Goal: Contribute content: Contribute content

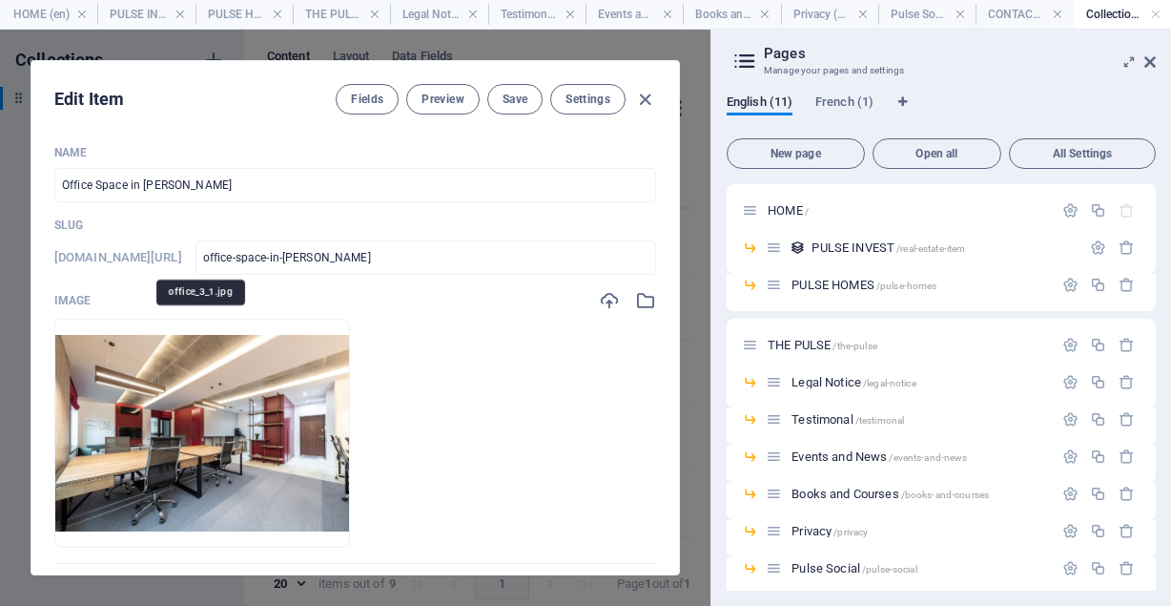
select select "Office"
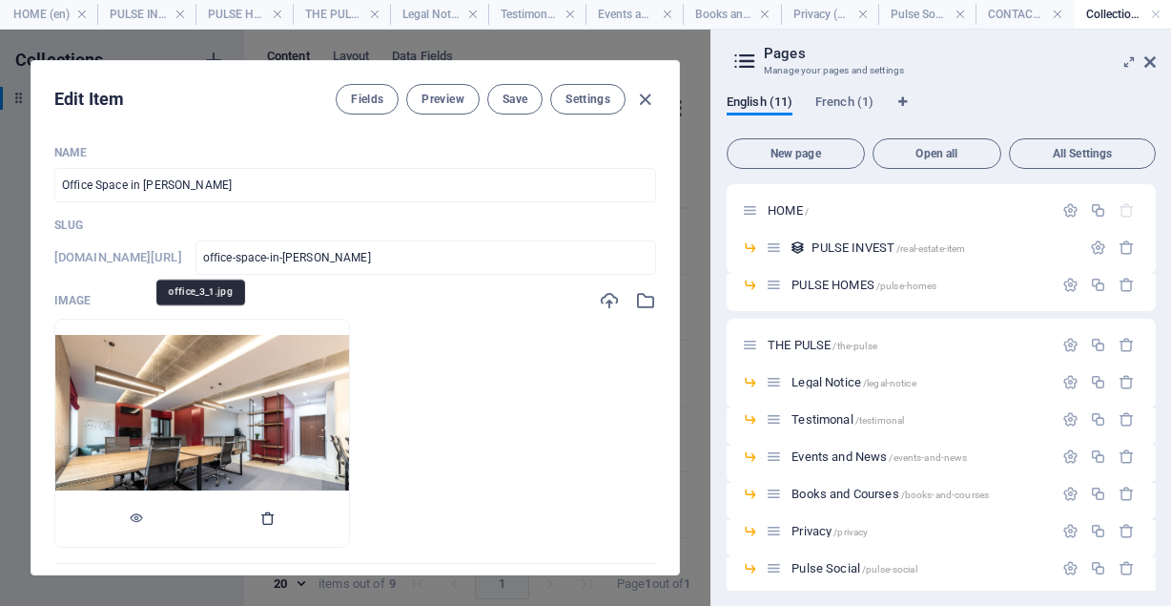
click at [262, 514] on icon "button" at bounding box center [267, 517] width 15 height 15
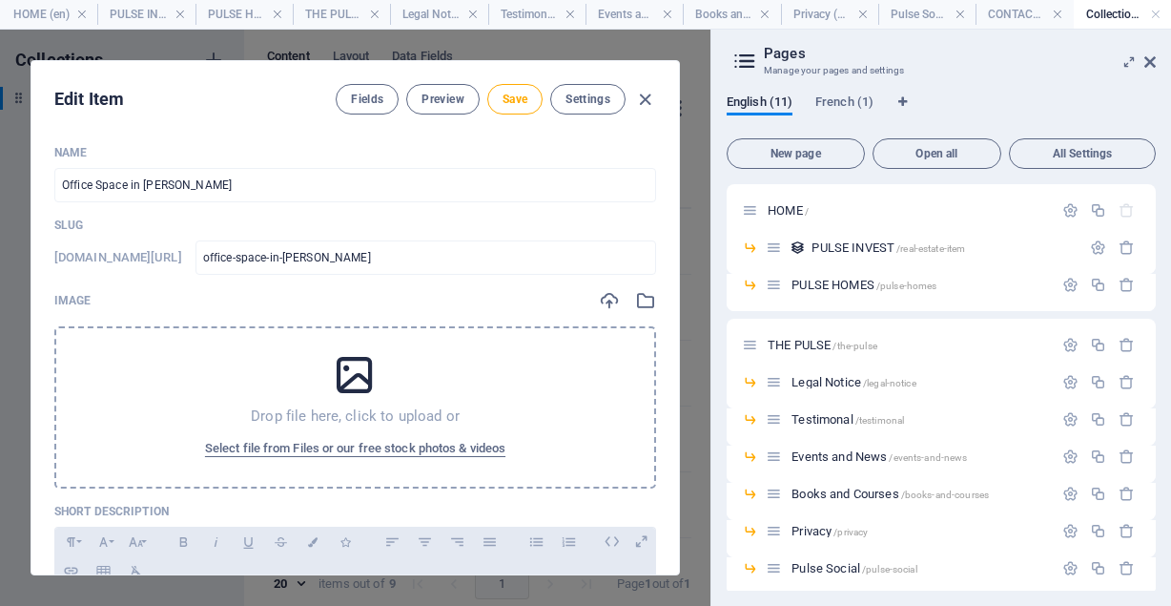
click at [356, 376] on icon at bounding box center [355, 375] width 48 height 48
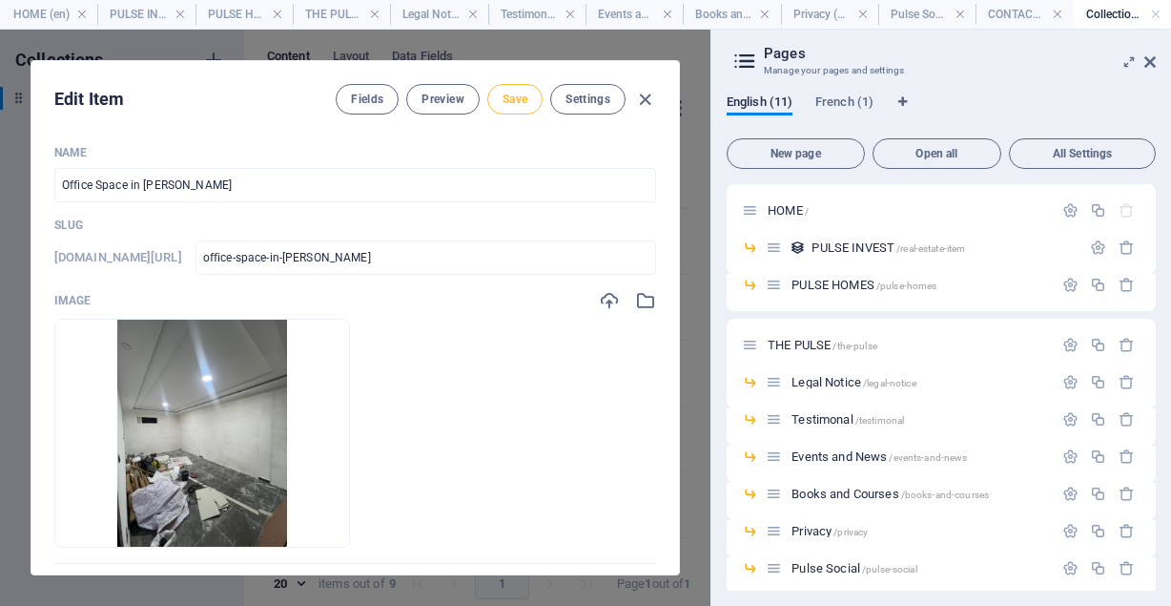
click at [512, 109] on button "Save" at bounding box center [514, 99] width 55 height 31
click at [640, 103] on icon "button" at bounding box center [645, 100] width 22 height 22
checkbox input "false"
type input "office-space-in-[PERSON_NAME]"
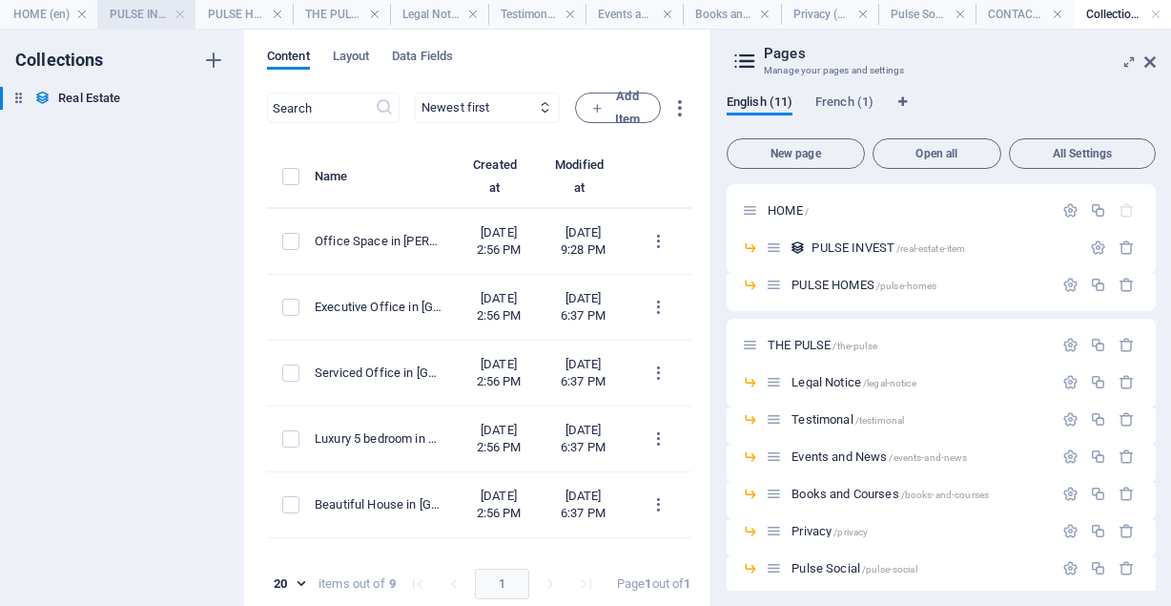
click at [165, 19] on h4 "PULSE INVEST (en)" at bounding box center [145, 14] width 97 height 21
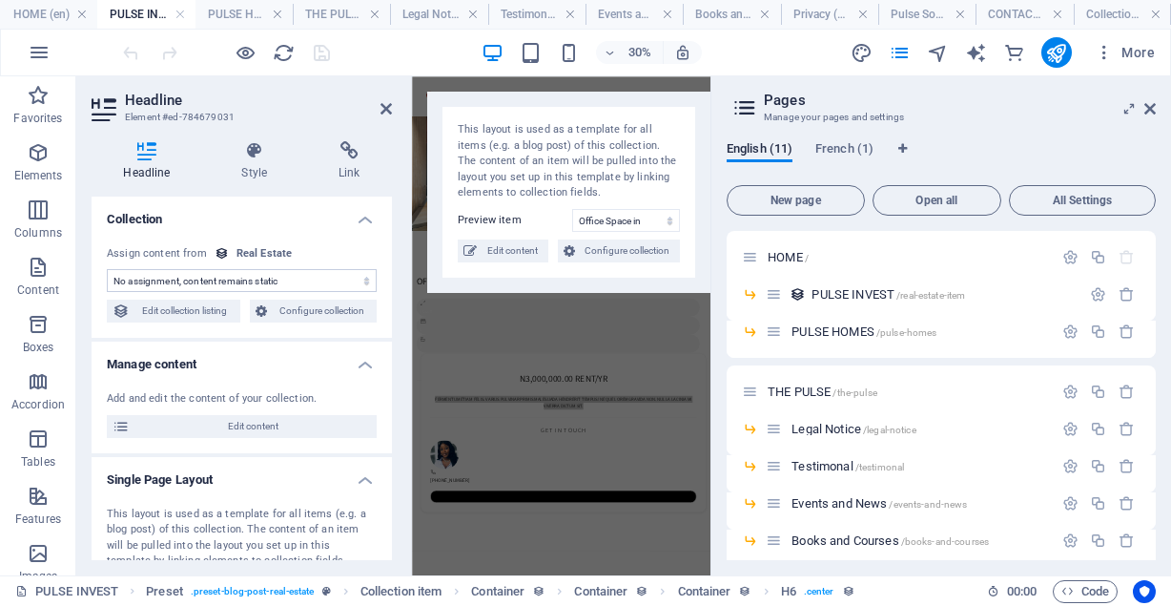
click at [162, 14] on h4 "PULSE INVEST (en)" at bounding box center [145, 14] width 97 height 21
click at [218, 20] on h4 "PULSE HOMES (en)" at bounding box center [244, 14] width 97 height 21
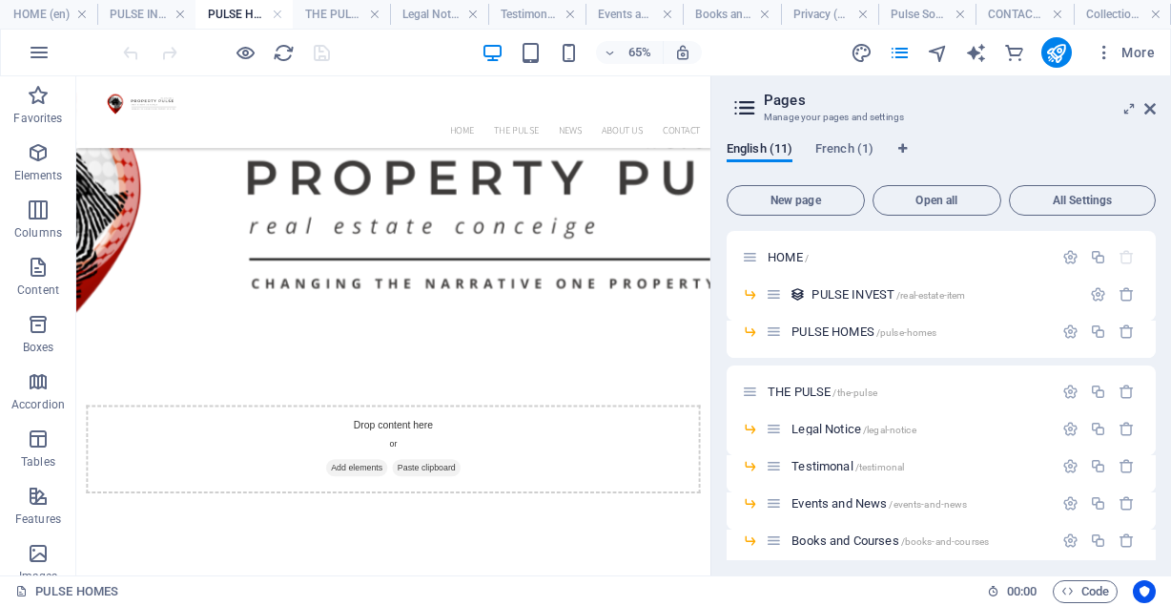
drag, startPoint x: 1044, startPoint y: 352, endPoint x: 795, endPoint y: 428, distance: 260.4
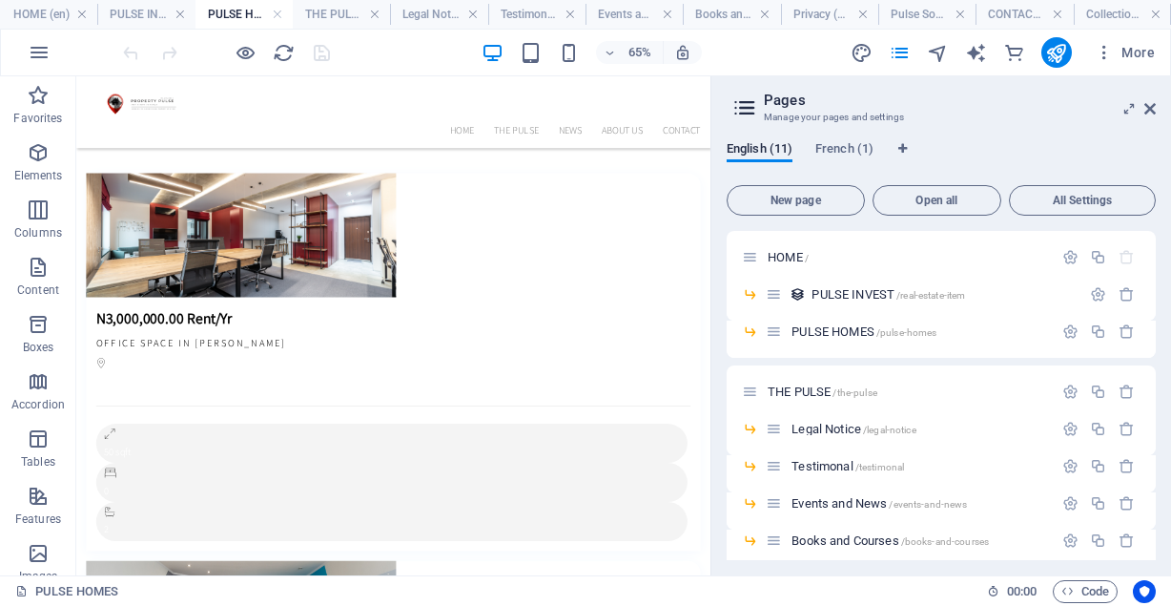
scroll to position [1967, 0]
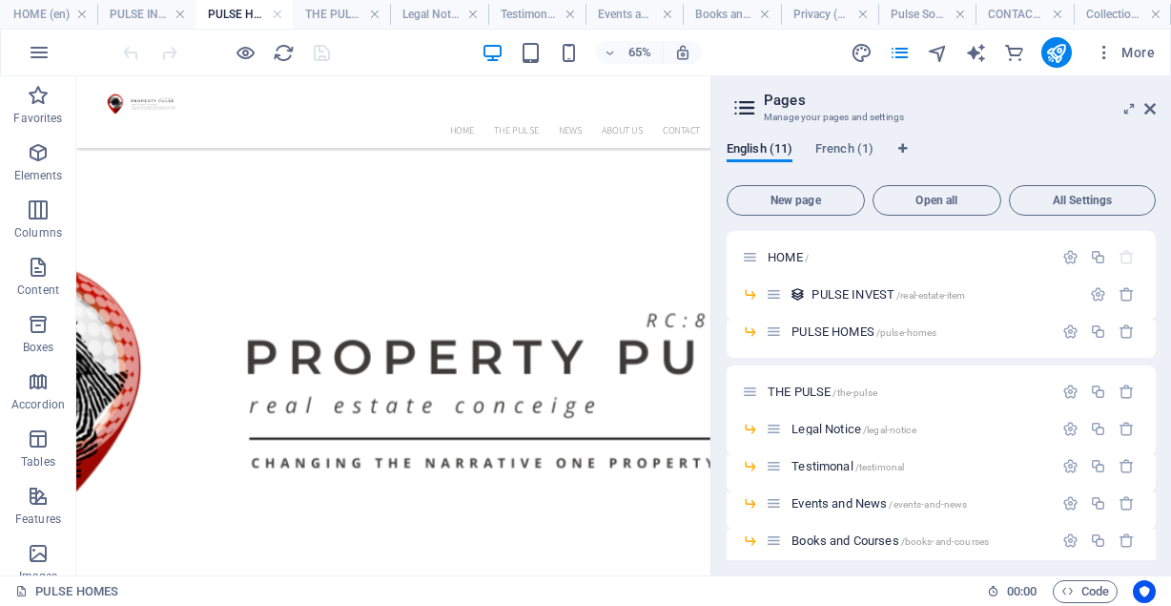
drag, startPoint x: 1039, startPoint y: 568, endPoint x: 836, endPoint y: 250, distance: 377.8
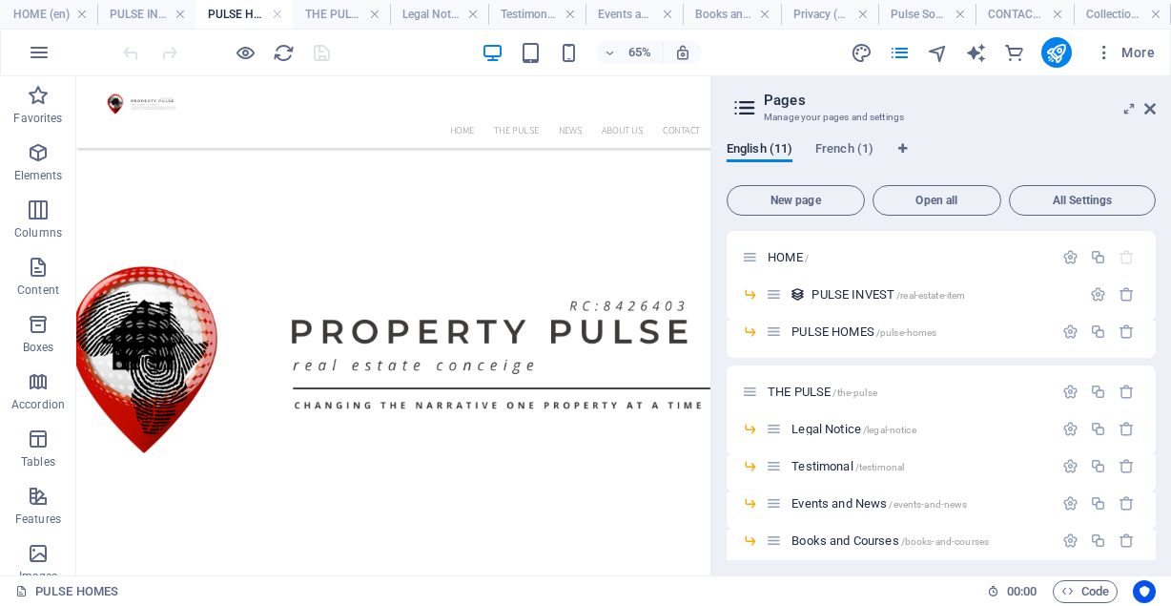
scroll to position [283, 0]
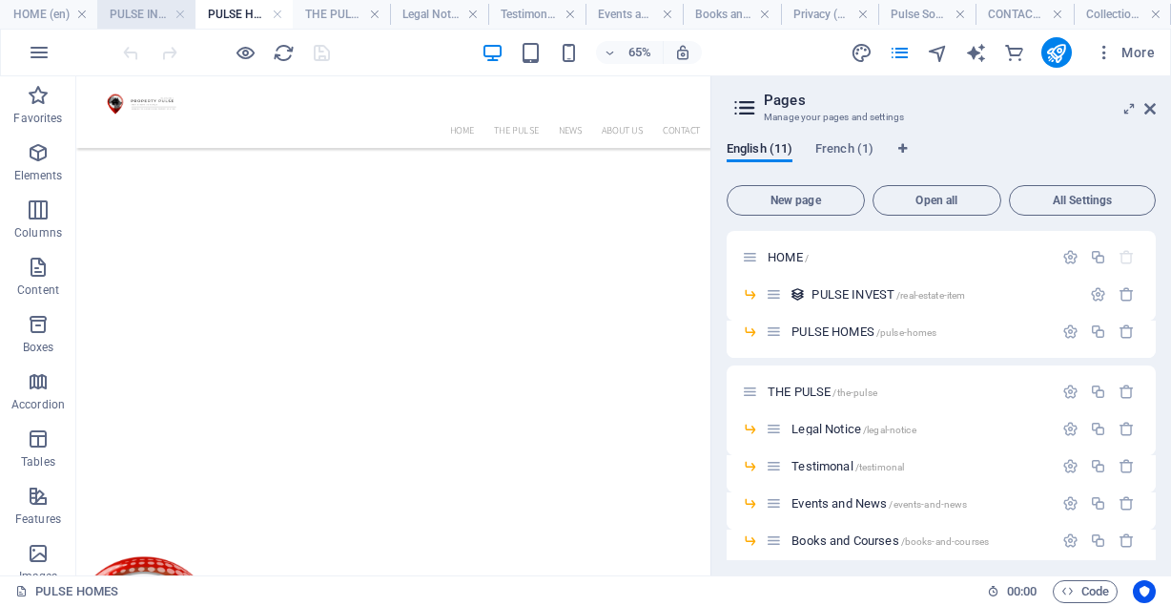
click at [141, 17] on h4 "PULSE INVEST (en)" at bounding box center [145, 14] width 97 height 21
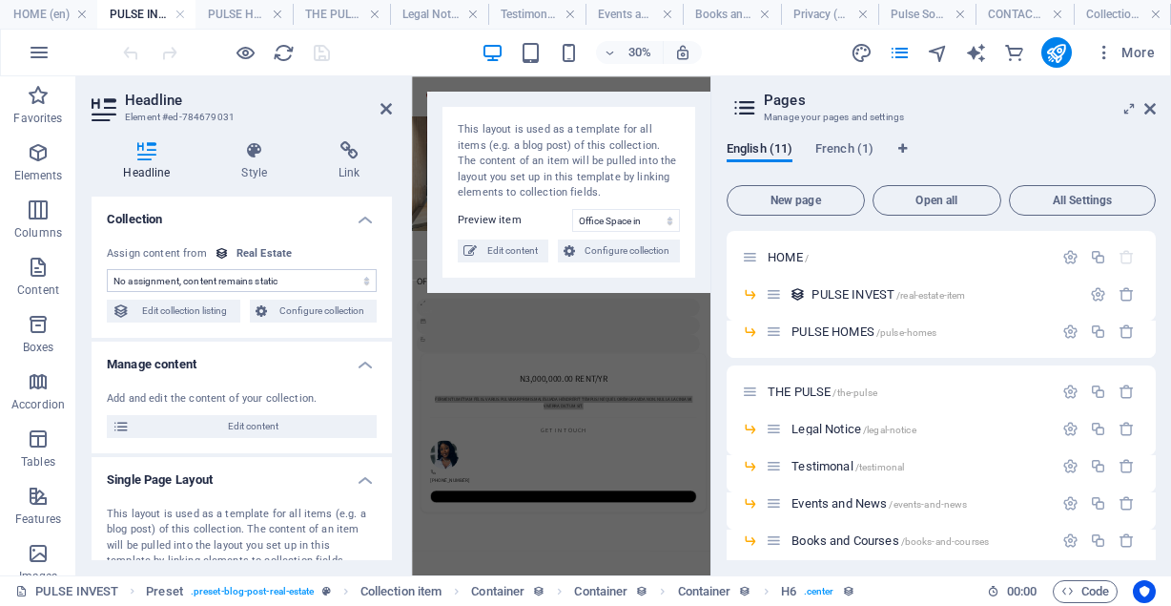
scroll to position [0, 0]
drag, startPoint x: 923, startPoint y: 22, endPoint x: 1146, endPoint y: 107, distance: 238.8
click at [1146, 107] on icon at bounding box center [1150, 108] width 11 height 15
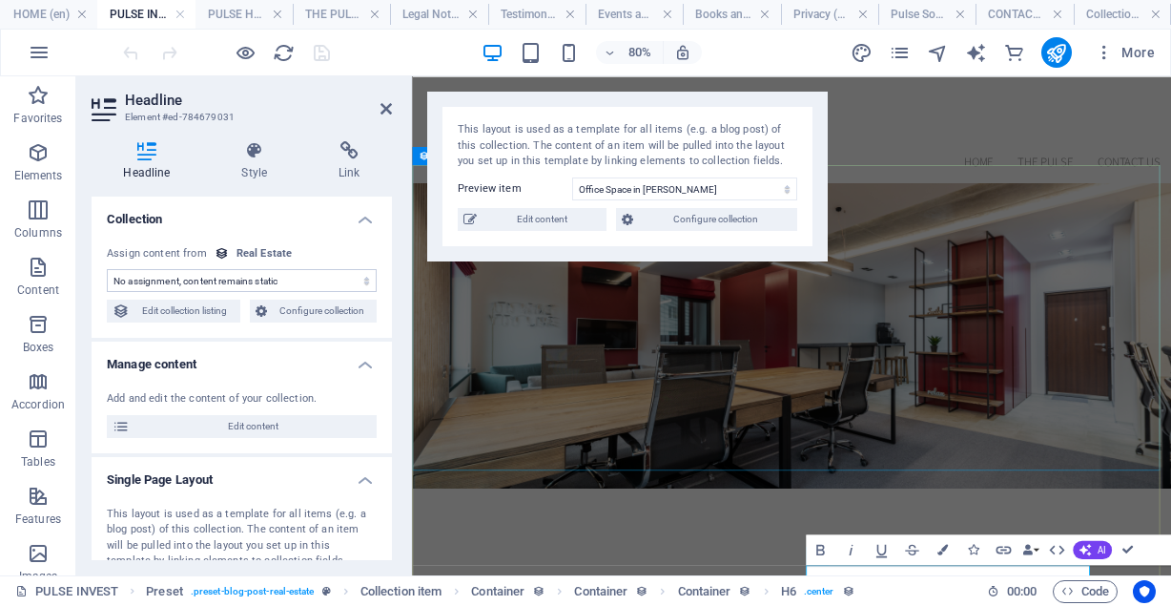
click at [1075, 305] on figure at bounding box center [886, 401] width 949 height 382
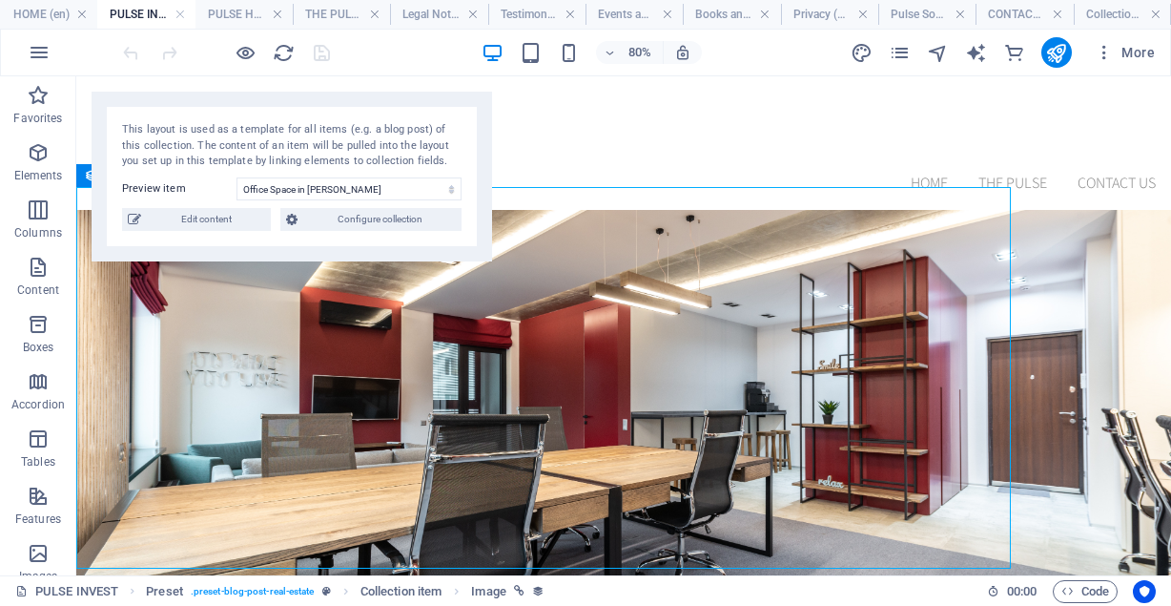
click at [942, 259] on figure at bounding box center [623, 401] width 1095 height 382
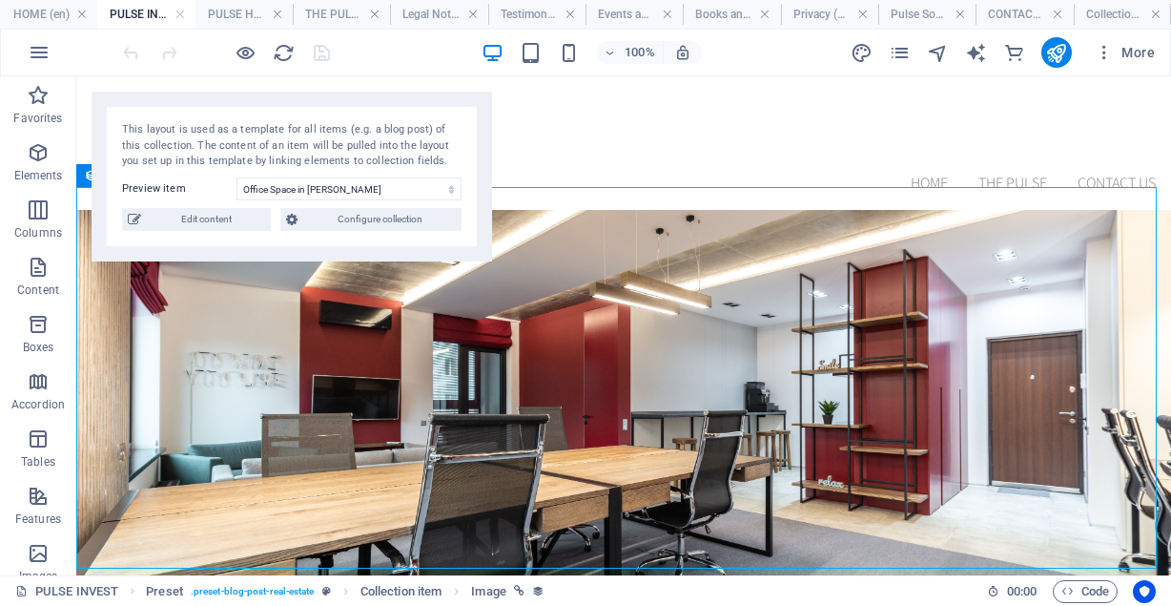
click at [942, 259] on figure at bounding box center [623, 401] width 1095 height 382
select select "image"
select select "vw"
select select "px"
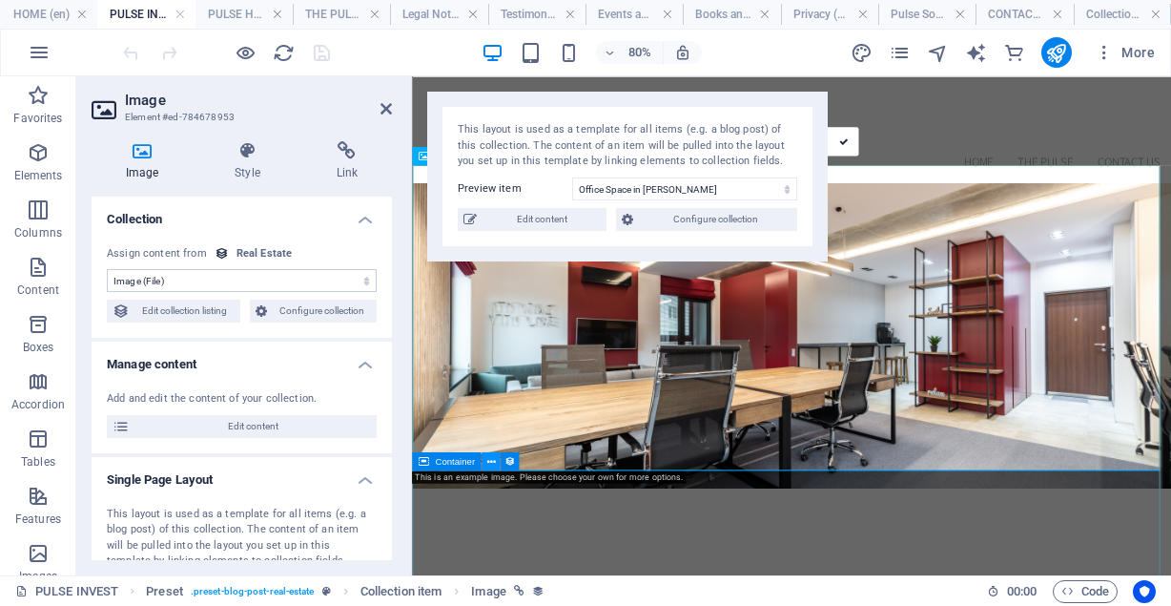
click at [486, 460] on icon at bounding box center [490, 461] width 9 height 16
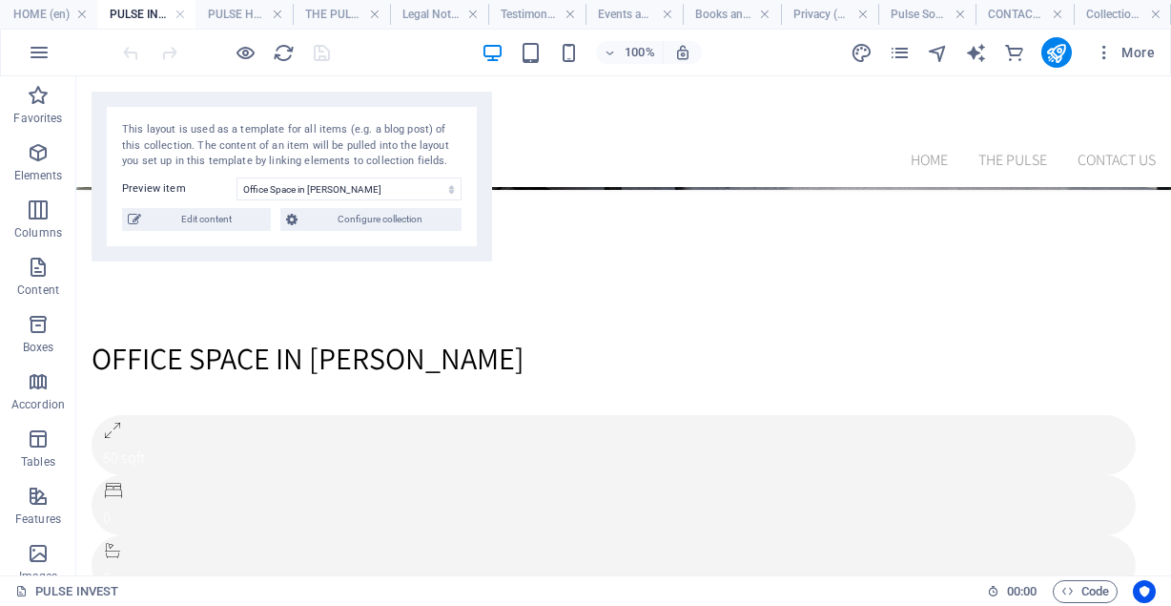
scroll to position [381, 0]
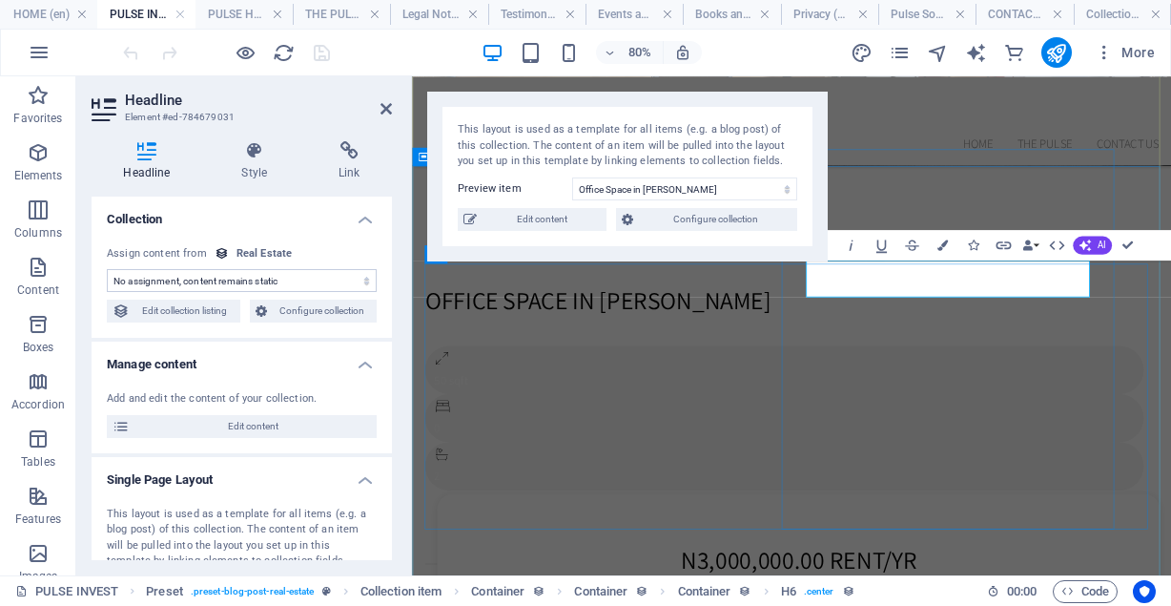
drag, startPoint x: 1043, startPoint y: 341, endPoint x: 1082, endPoint y: 337, distance: 38.4
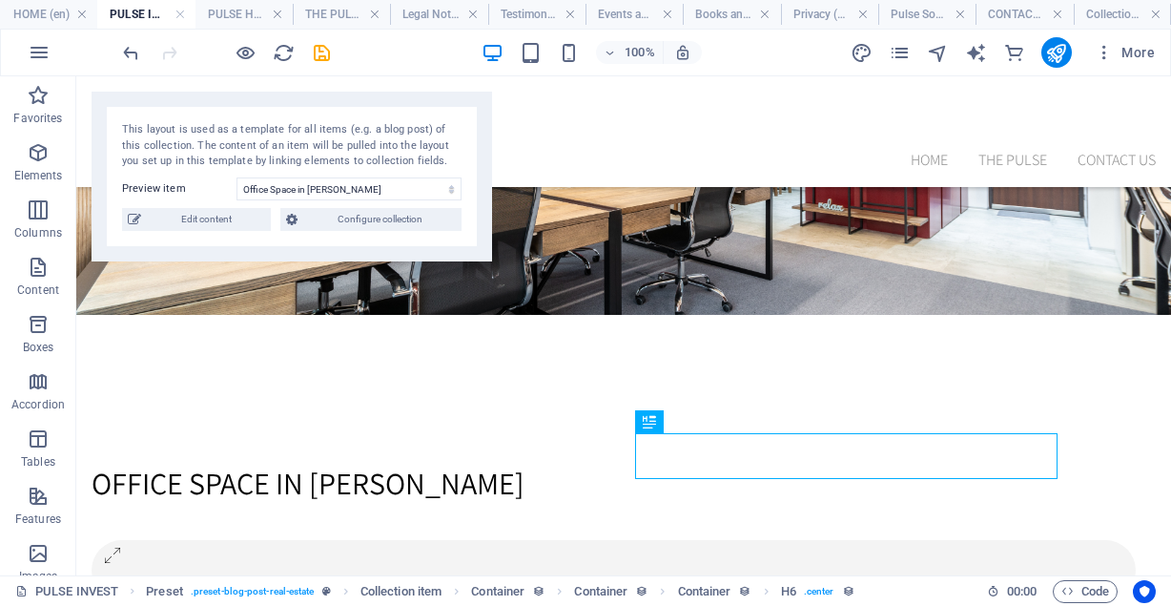
scroll to position [179, 0]
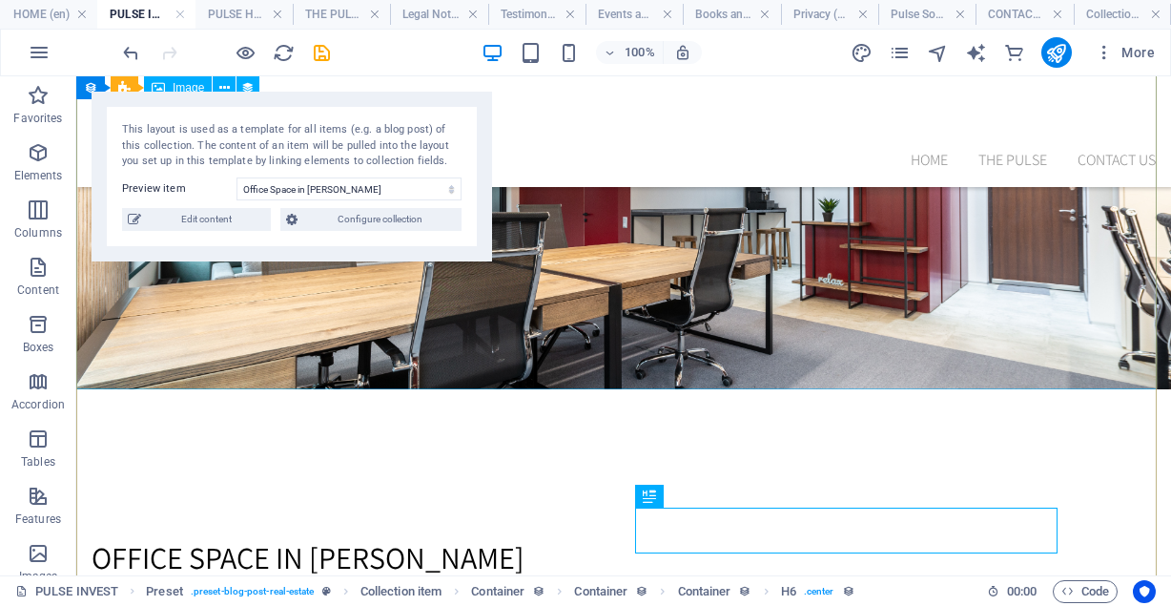
click at [1003, 237] on figure at bounding box center [623, 199] width 1095 height 382
select select "image"
select select "vw"
select select "px"
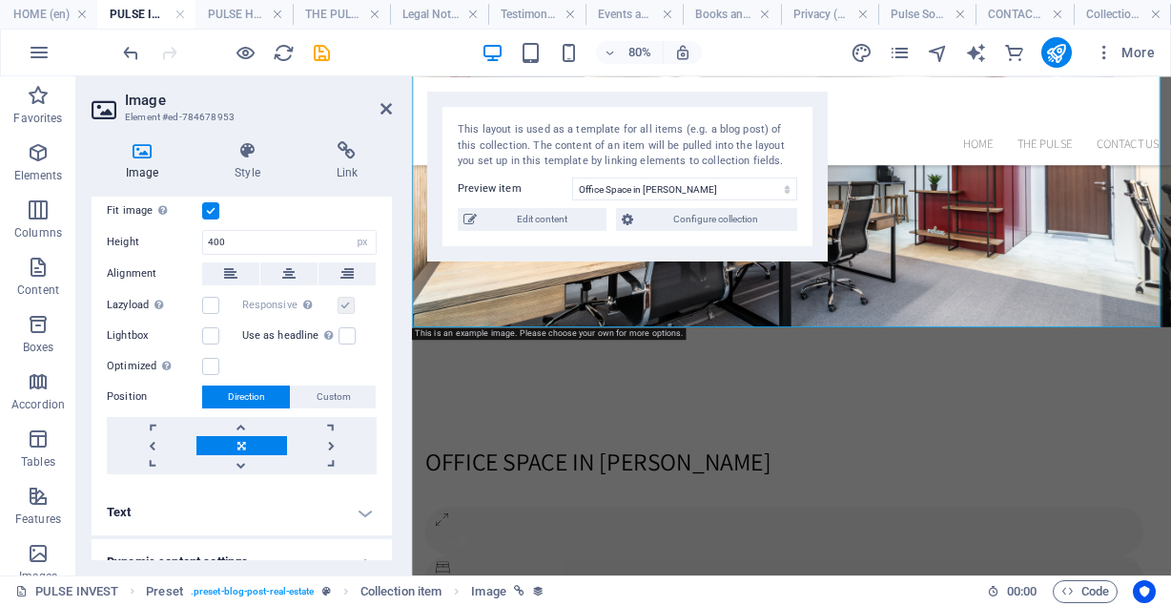
scroll to position [410, 0]
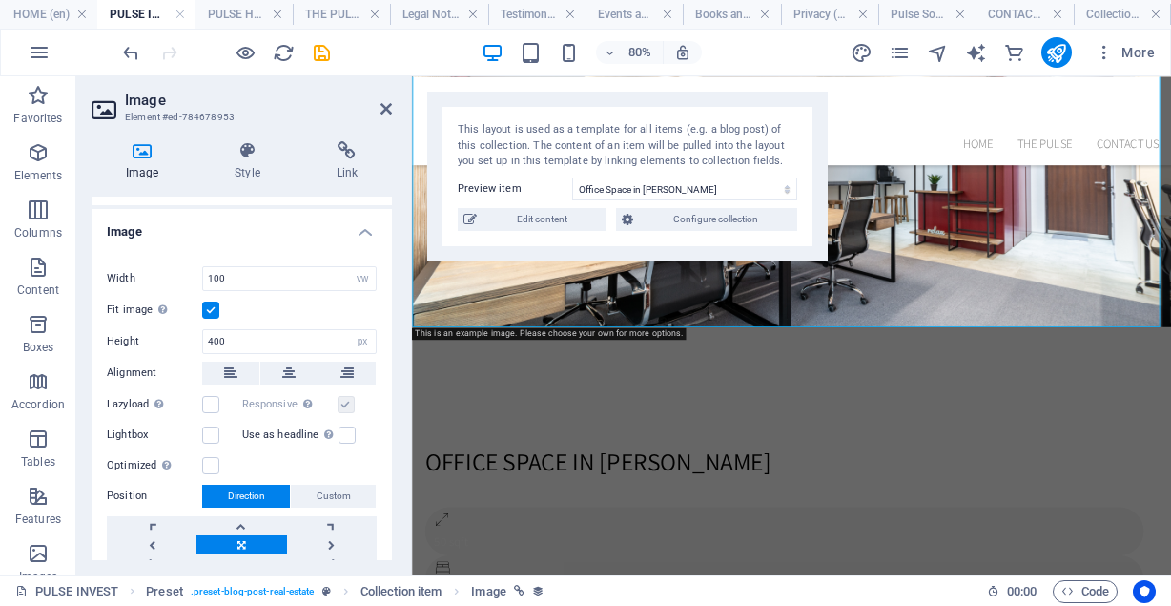
drag, startPoint x: 388, startPoint y: 439, endPoint x: 2, endPoint y: 365, distance: 393.2
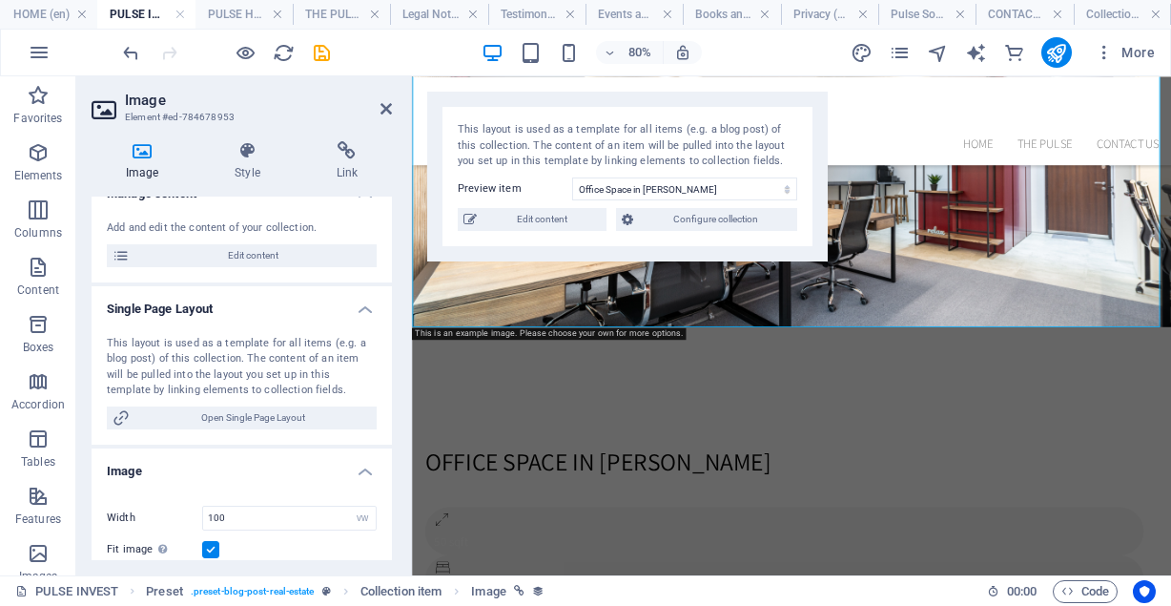
scroll to position [0, 0]
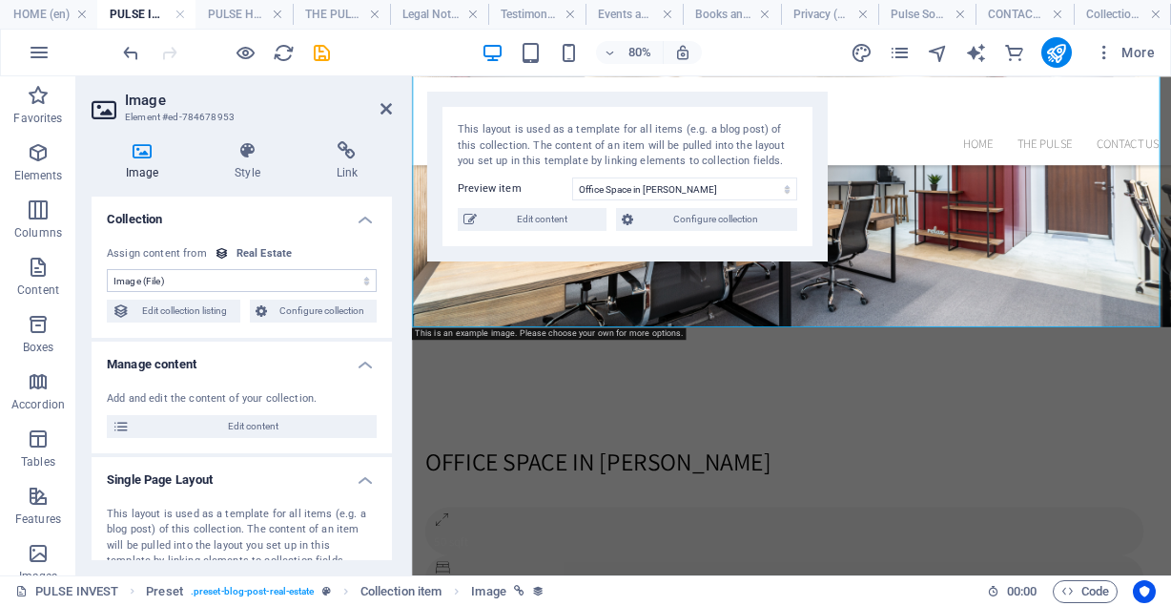
drag, startPoint x: 388, startPoint y: 372, endPoint x: 79, endPoint y: 2, distance: 482.1
click at [491, 78] on div "HOME PULSE HOMES THE PULSE Legal Notice Testimonal Events and News Books and Co…" at bounding box center [886, 131] width 949 height 111
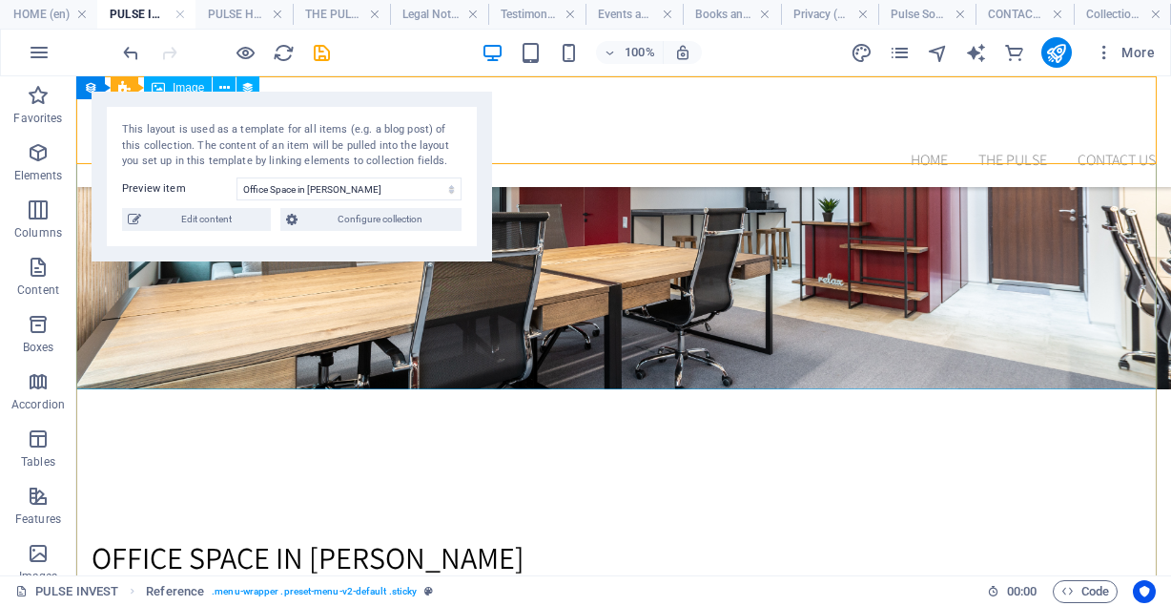
click at [591, 341] on figure at bounding box center [623, 199] width 1095 height 382
select select "image"
select select "vw"
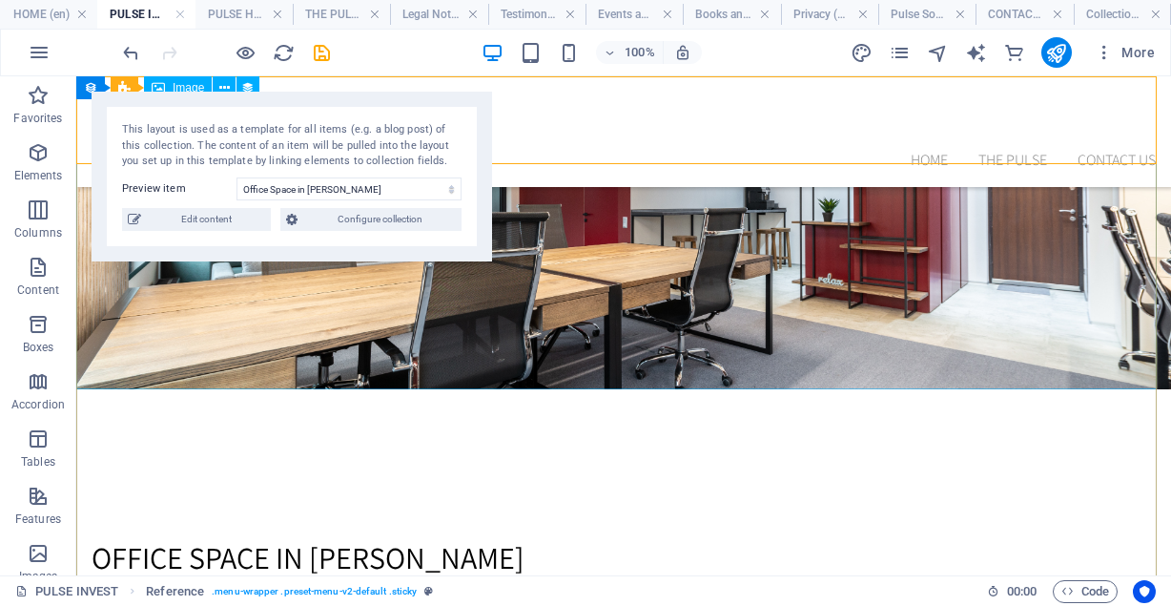
select select "px"
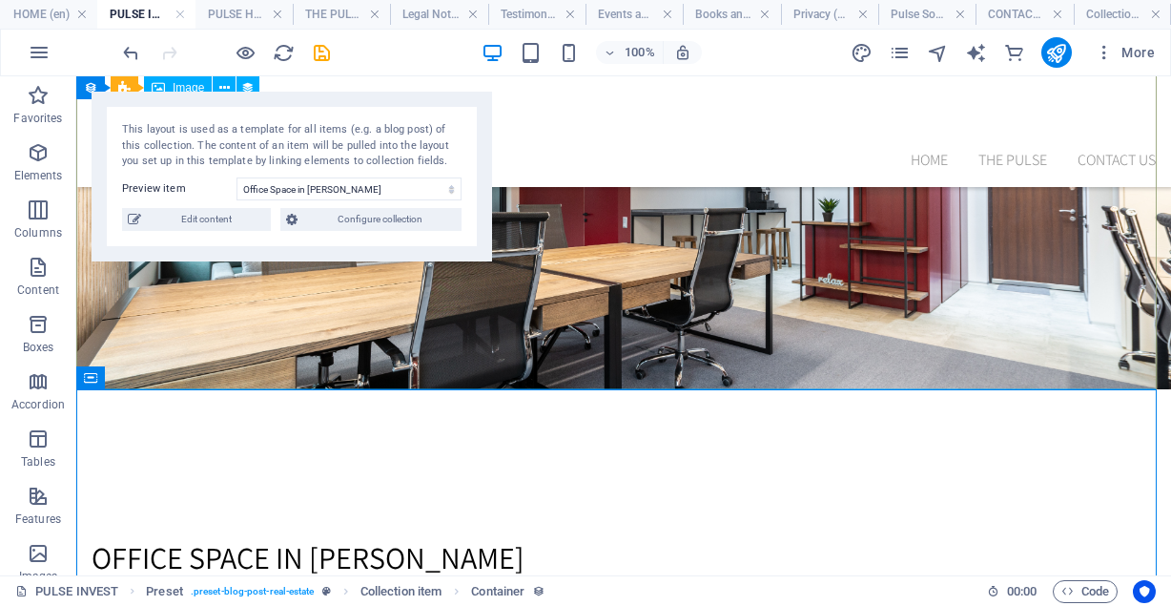
click at [352, 347] on figure at bounding box center [623, 199] width 1095 height 382
select select "image"
select select "vw"
select select "px"
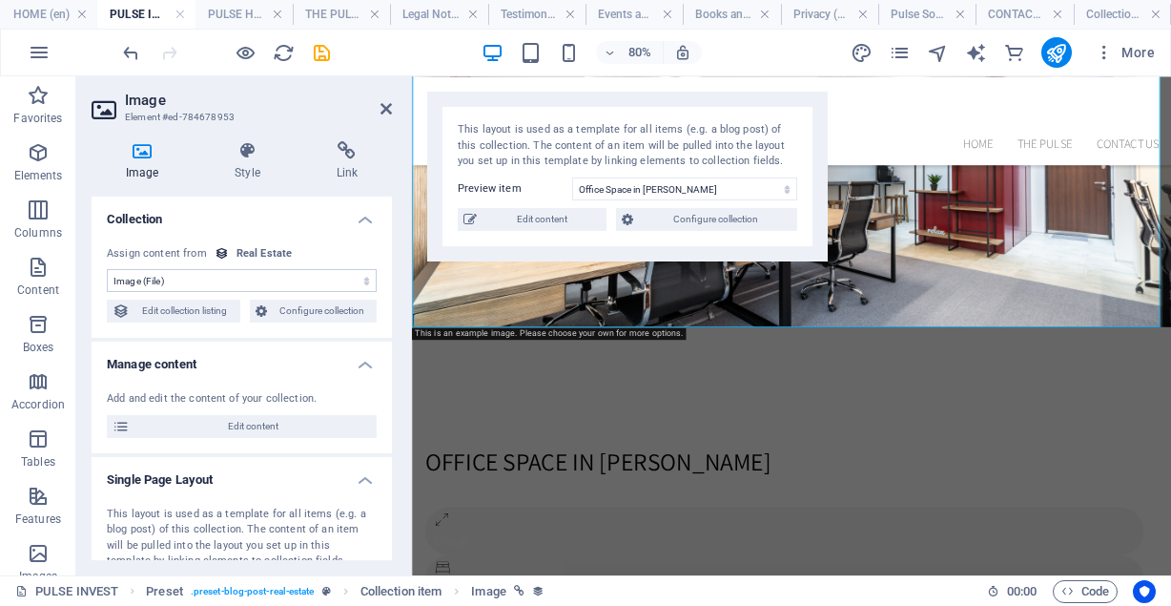
click at [205, 278] on select "No assignment, content remains static Created at (Date) Updated at (Date) Name …" at bounding box center [242, 280] width 270 height 23
click at [206, 312] on span "Edit collection listing" at bounding box center [184, 310] width 99 height 23
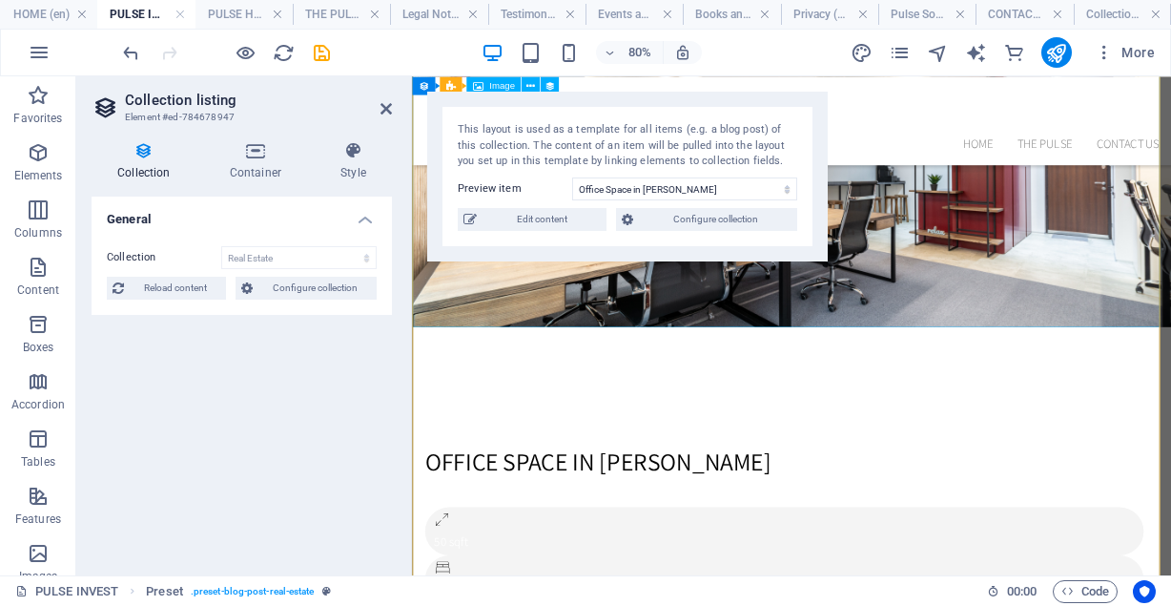
click at [1001, 235] on figure at bounding box center [886, 199] width 949 height 382
select select "image"
select select "vw"
select select "px"
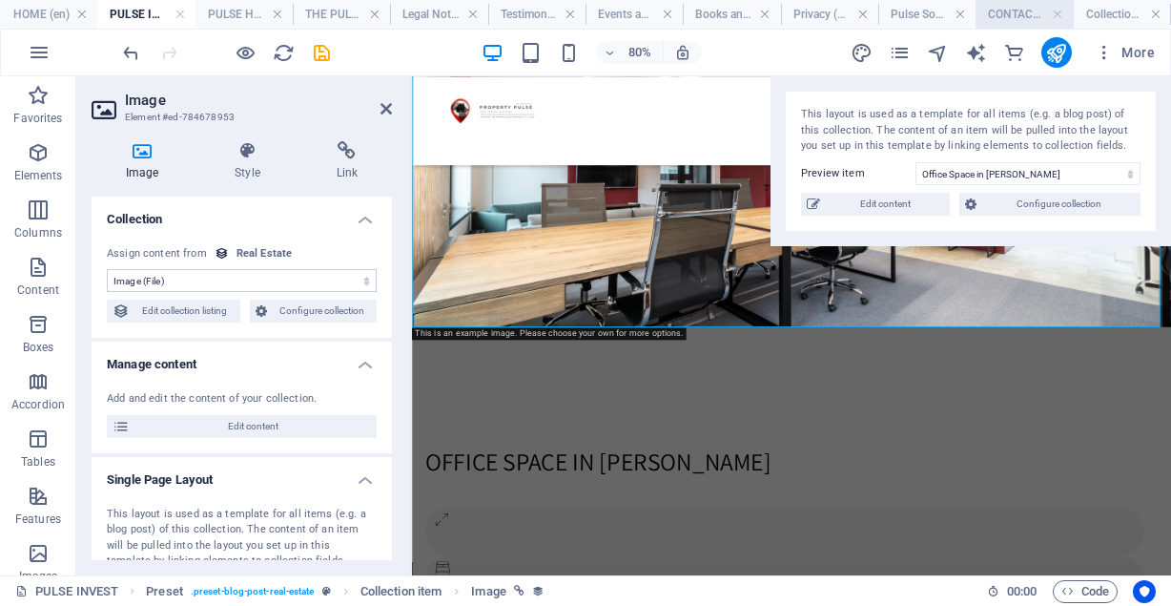
drag, startPoint x: 641, startPoint y: 153, endPoint x: 1067, endPoint y: 10, distance: 449.7
click at [1067, 76] on div "HOME (en) PULSE INVEST (en) PULSE HOMES (en) THE PULSE (en) Legal Notice (en) T…" at bounding box center [585, 325] width 1171 height 499
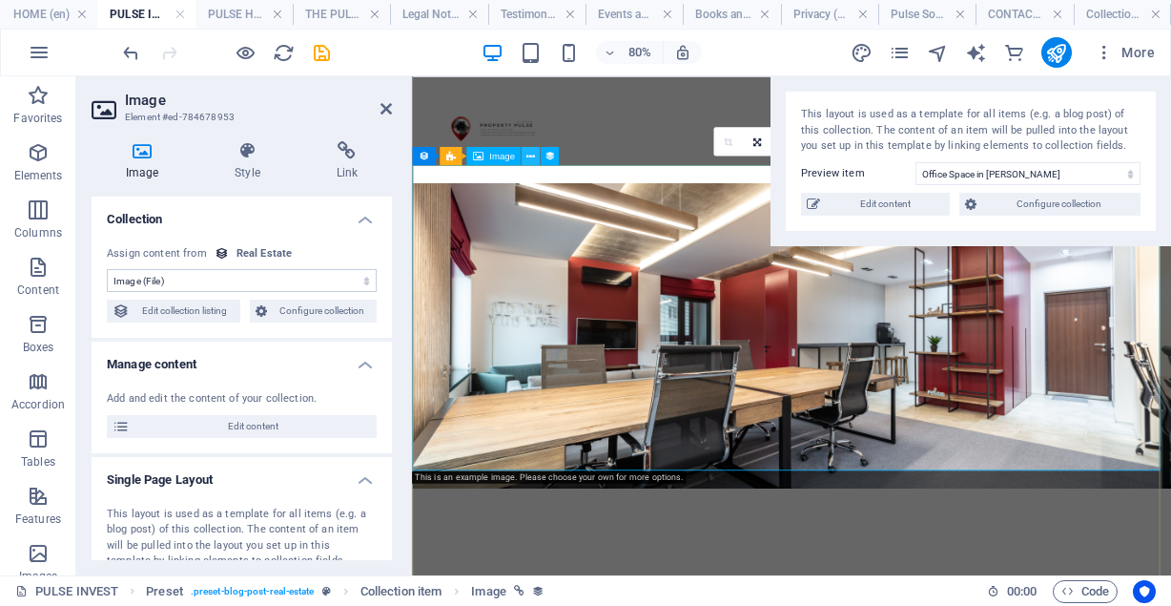
click at [528, 156] on icon at bounding box center [530, 156] width 9 height 16
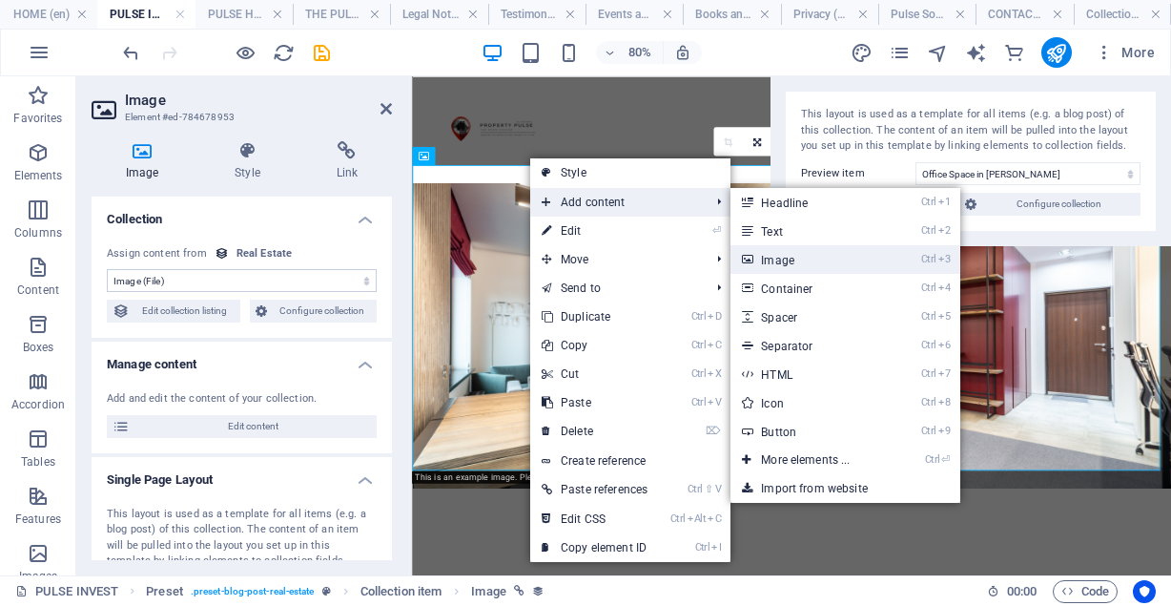
click at [782, 251] on link "Ctrl 3 Image" at bounding box center [809, 259] width 157 height 29
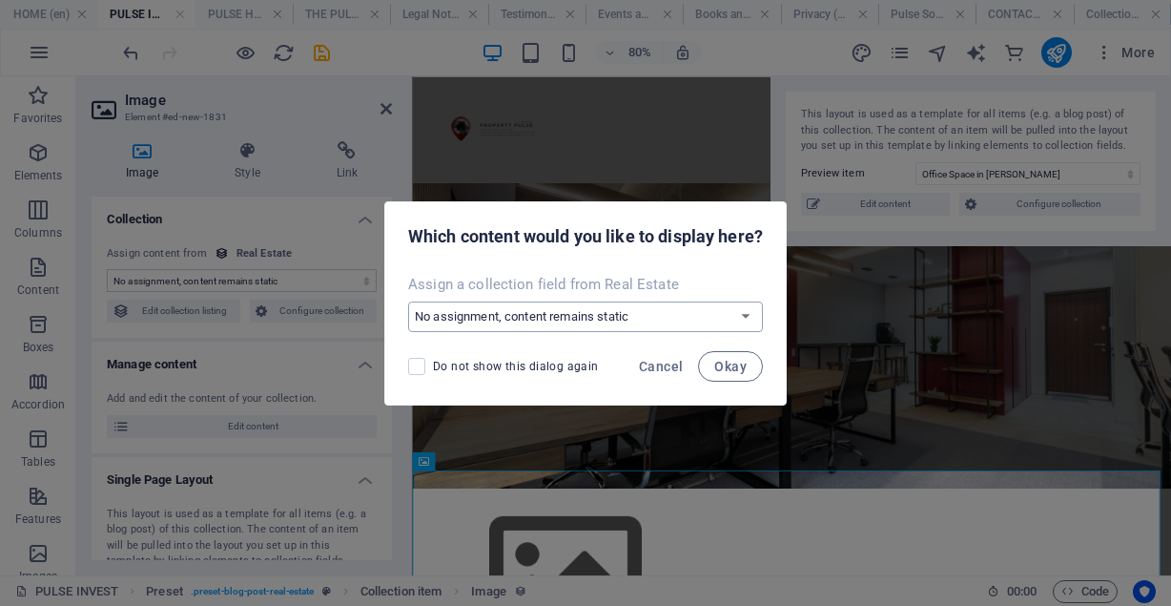
click at [746, 312] on select "No assignment, content remains static Create a new field Created at (Date) Upda…" at bounding box center [585, 316] width 355 height 31
select select "gallery"
click at [408, 301] on select "No assignment, content remains static Create a new field Created at (Date) Upda…" at bounding box center [585, 316] width 355 height 31
click at [733, 372] on span "Okay" at bounding box center [730, 366] width 32 height 15
select select "gallery"
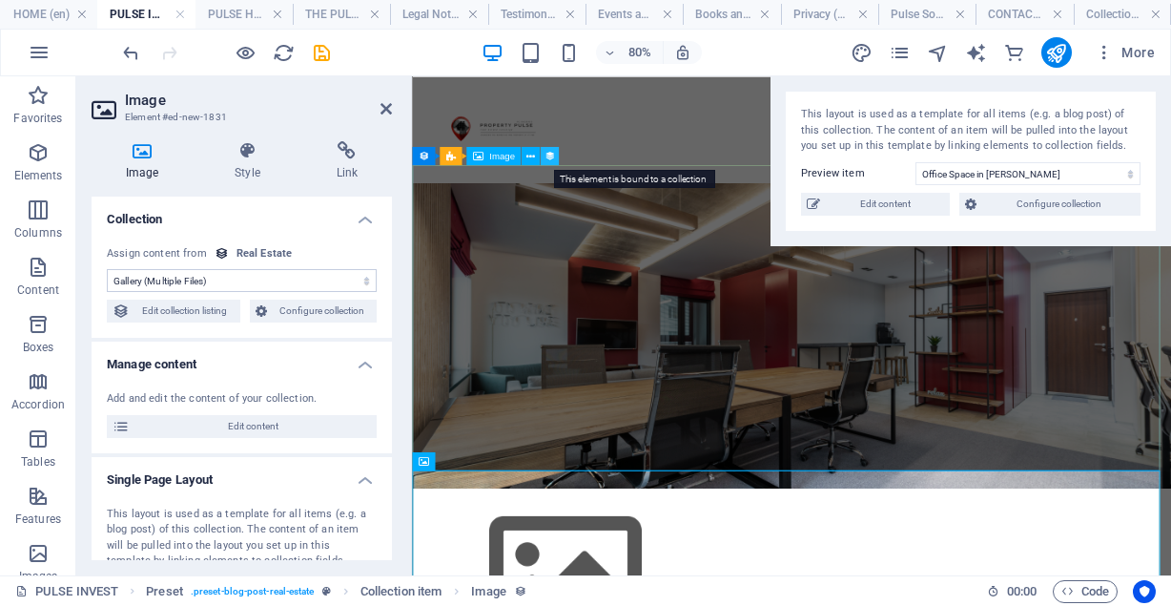
click at [545, 155] on icon at bounding box center [550, 156] width 10 height 16
select select "image"
select select "vw"
select select "px"
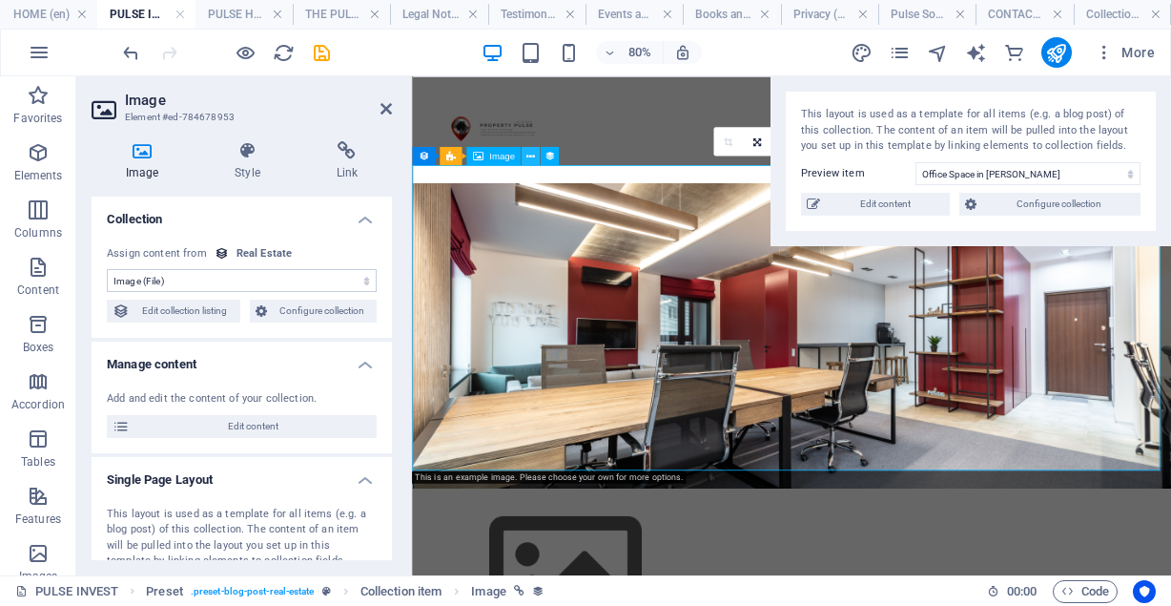
click at [534, 155] on icon at bounding box center [530, 156] width 9 height 16
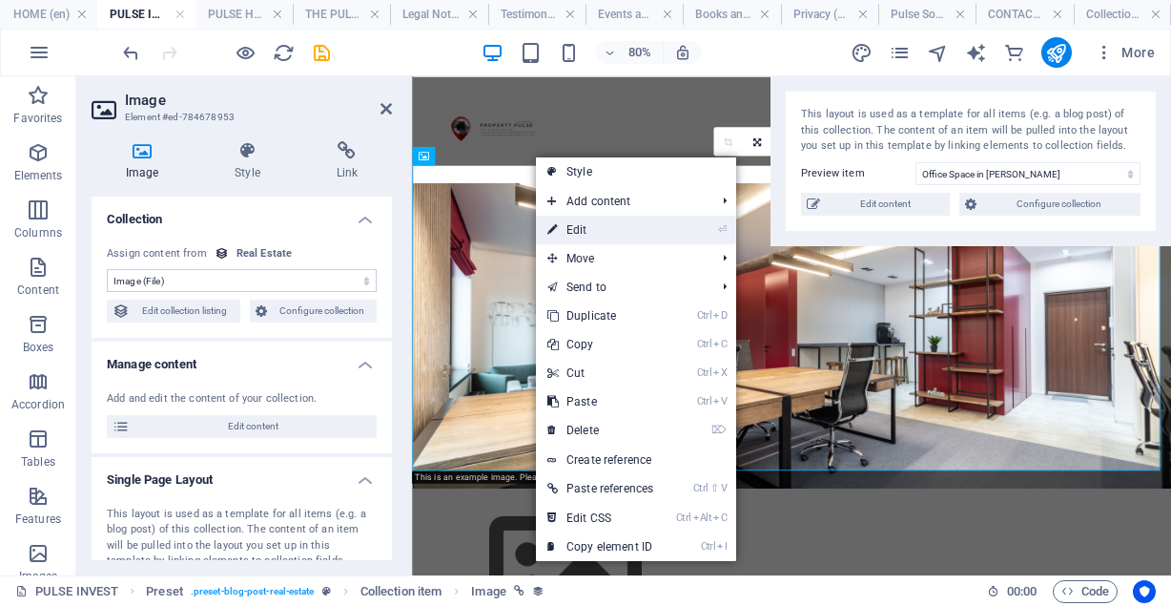
click at [596, 221] on link "⏎ Edit" at bounding box center [600, 230] width 129 height 29
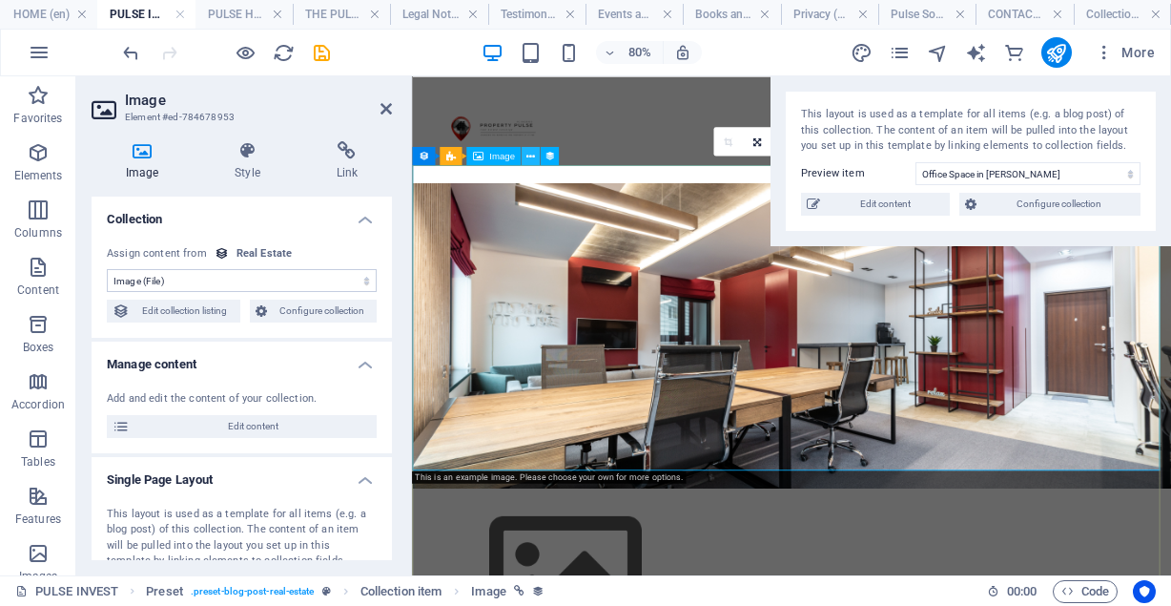
click at [531, 155] on icon at bounding box center [530, 156] width 9 height 16
click at [308, 290] on select "No assignment, content remains static Created at (Date) Updated at (Date) Name …" at bounding box center [242, 280] width 270 height 23
click at [455, 159] on span "Preset" at bounding box center [447, 156] width 27 height 10
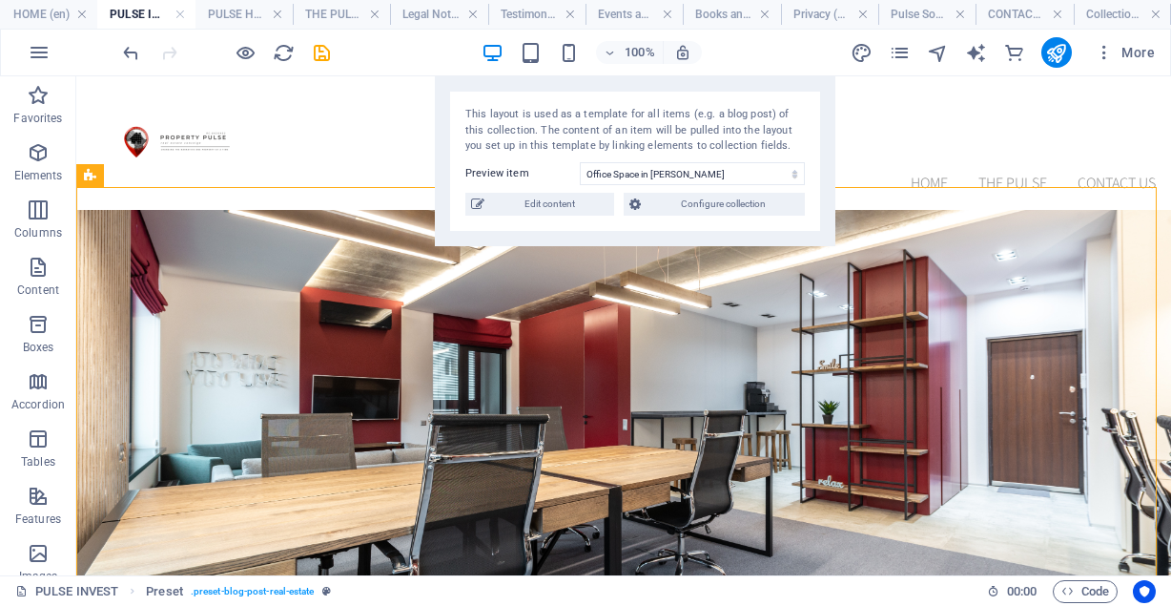
click at [472, 157] on div "This layout is used as a template for all items (e.g. a blog post) of this coll…" at bounding box center [635, 161] width 401 height 170
click at [158, 178] on icon at bounding box center [157, 176] width 10 height 20
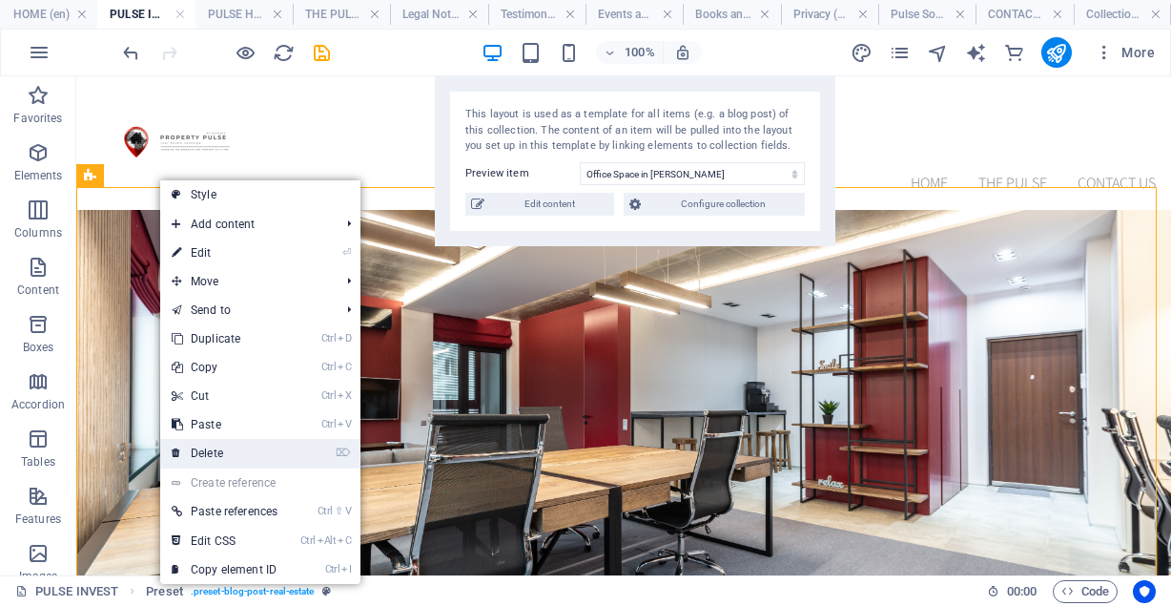
click at [321, 452] on li "⌦ Delete" at bounding box center [260, 454] width 200 height 30
click at [244, 452] on link "⌦ Delete" at bounding box center [224, 453] width 129 height 29
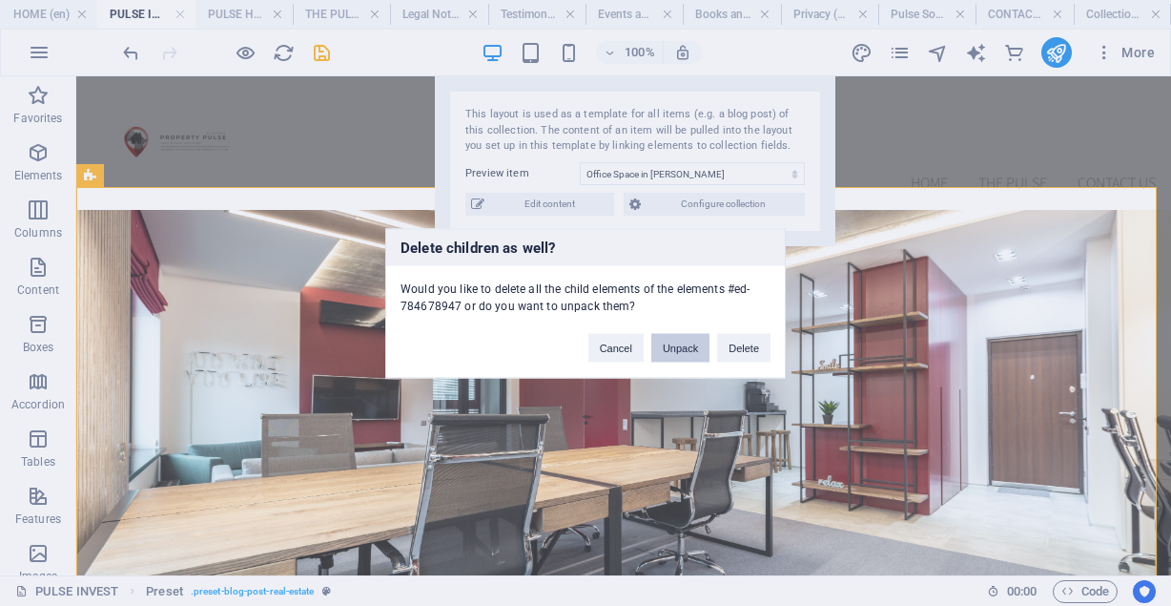
click at [698, 357] on button "Unpack" at bounding box center [680, 347] width 58 height 29
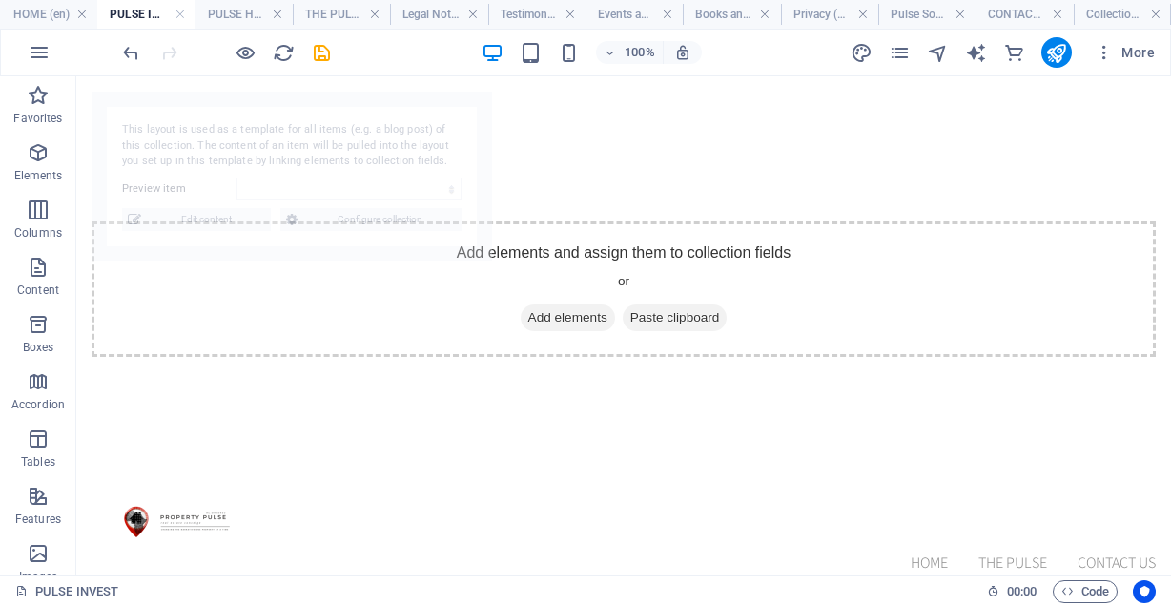
scroll to position [4, 0]
select select "6871180adcf7a0c6e50021bd"
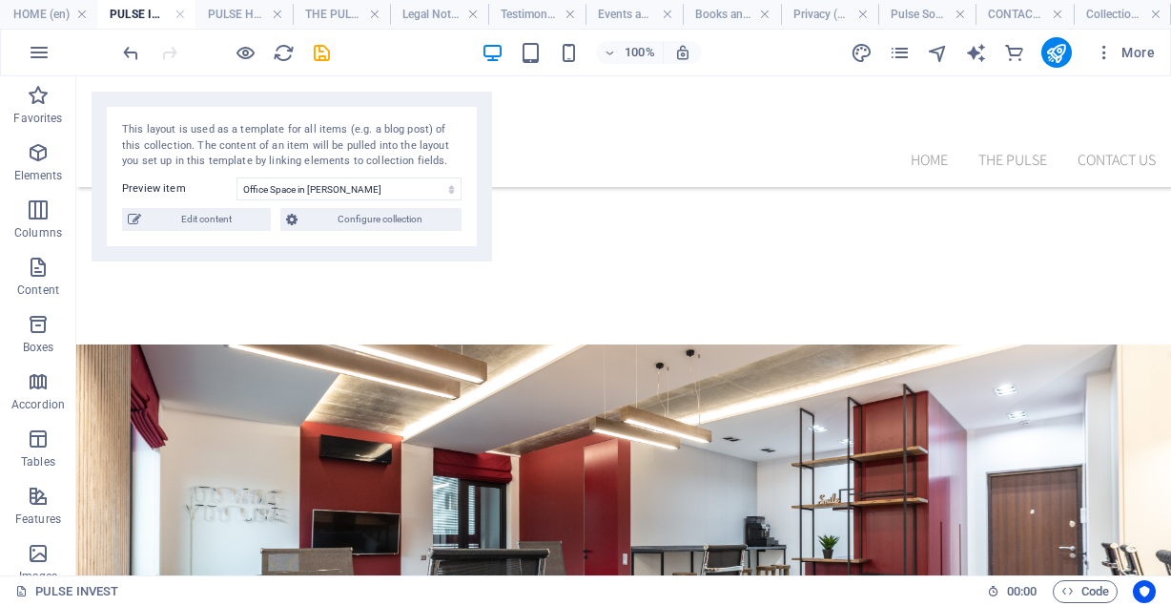
scroll to position [209, 0]
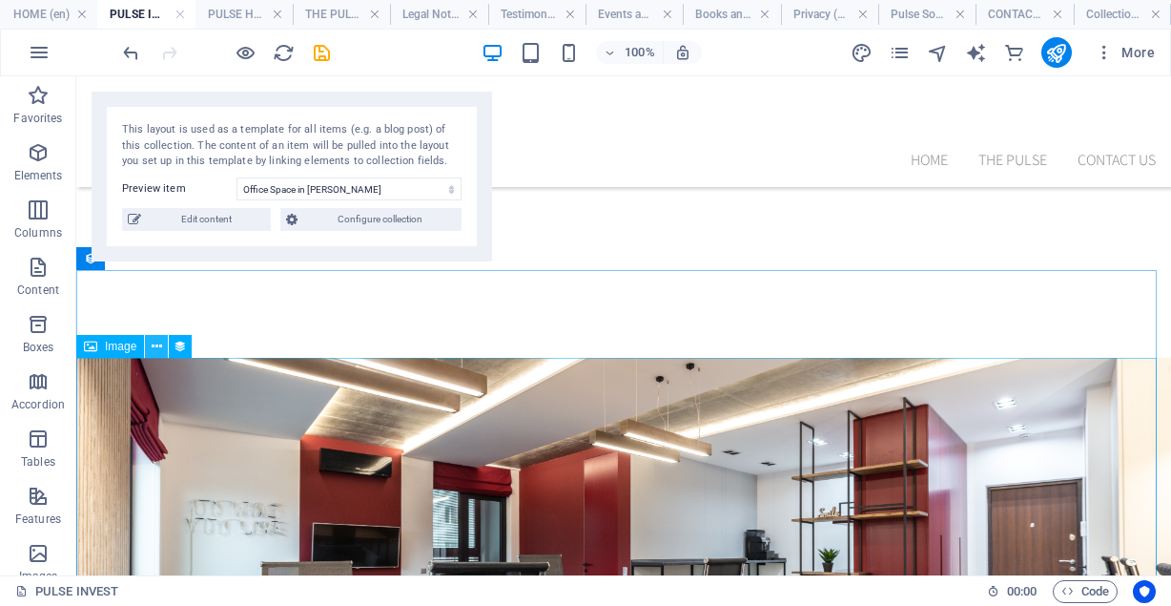
click at [155, 346] on icon at bounding box center [157, 347] width 10 height 20
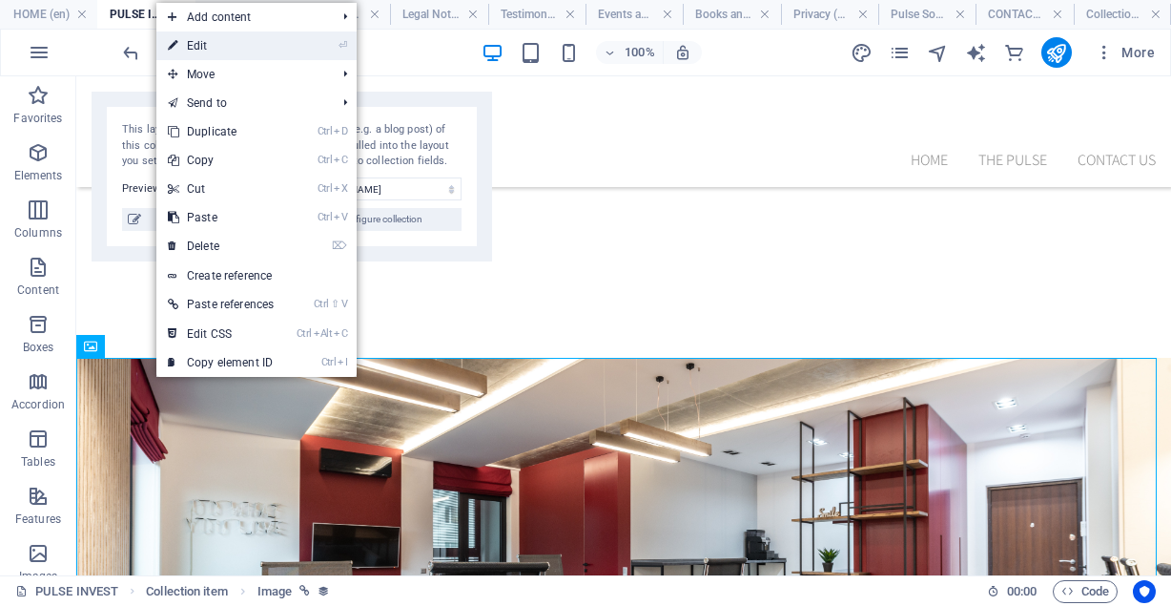
click at [235, 37] on link "⏎ Edit" at bounding box center [220, 45] width 129 height 29
select select "image"
select select "vw"
select select "px"
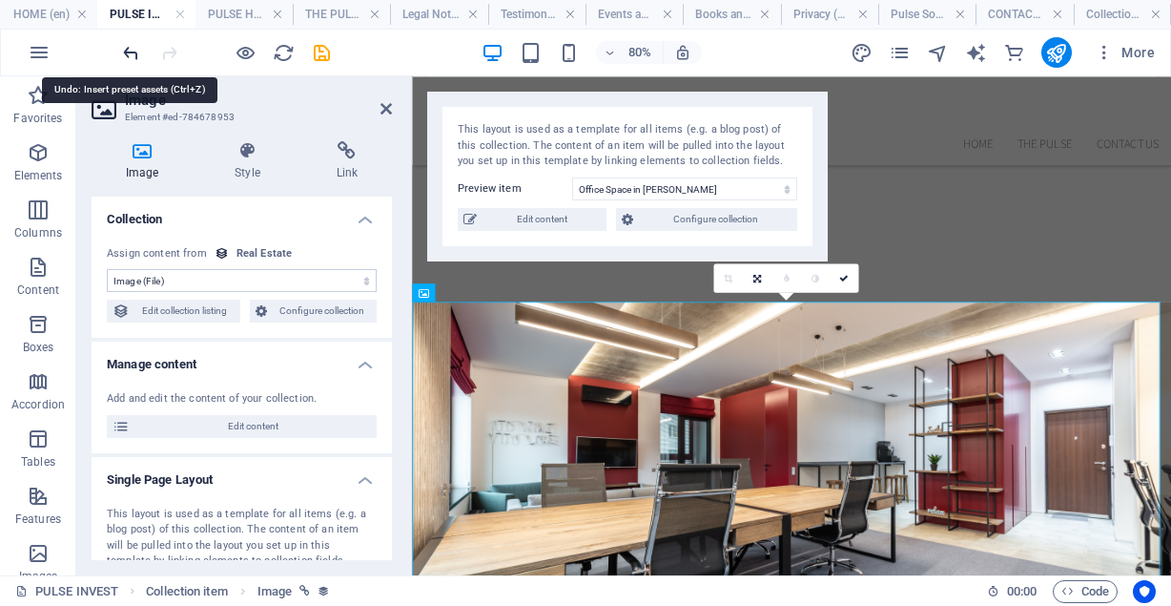
click at [138, 50] on icon "undo" at bounding box center [131, 53] width 22 height 22
click at [130, 53] on icon "undo" at bounding box center [131, 53] width 22 height 22
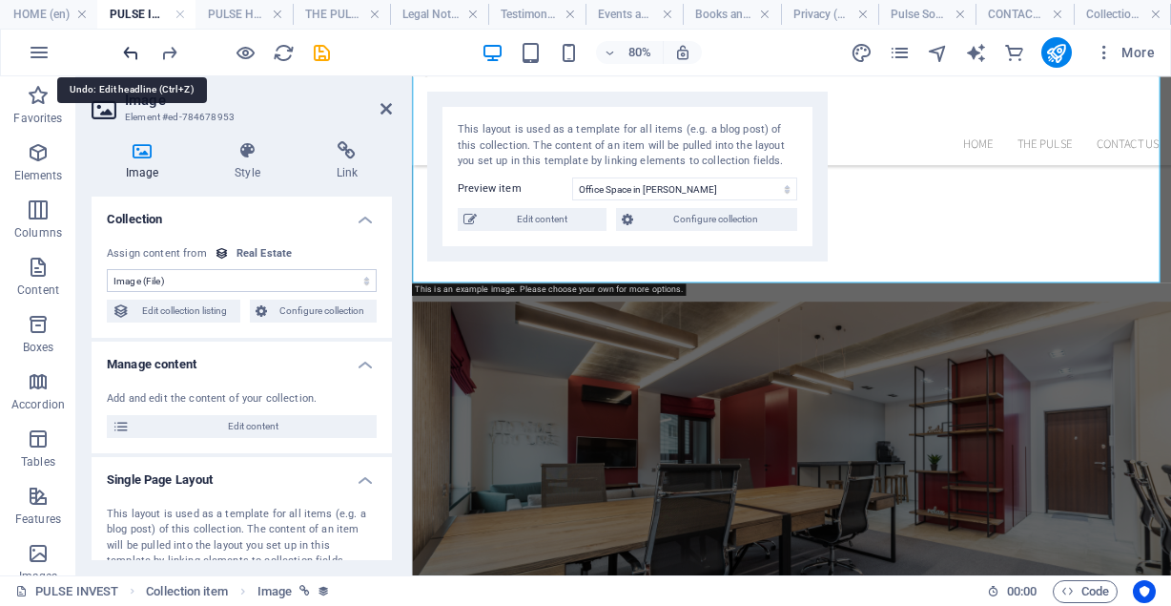
scroll to position [614, 0]
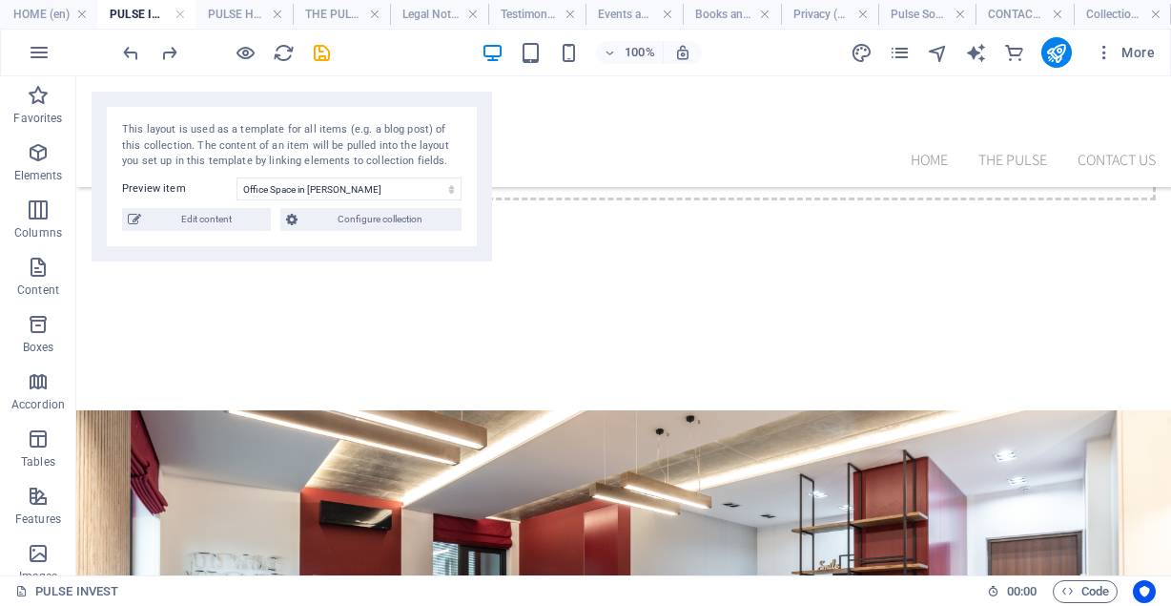
scroll to position [0, 0]
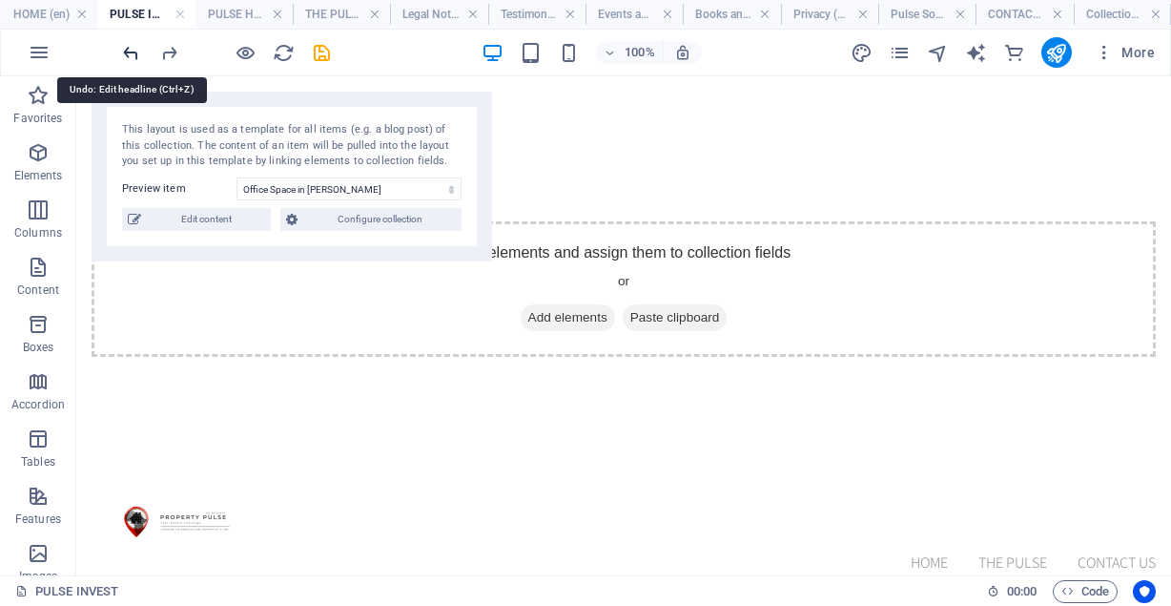
click at [139, 53] on icon "undo" at bounding box center [131, 53] width 22 height 22
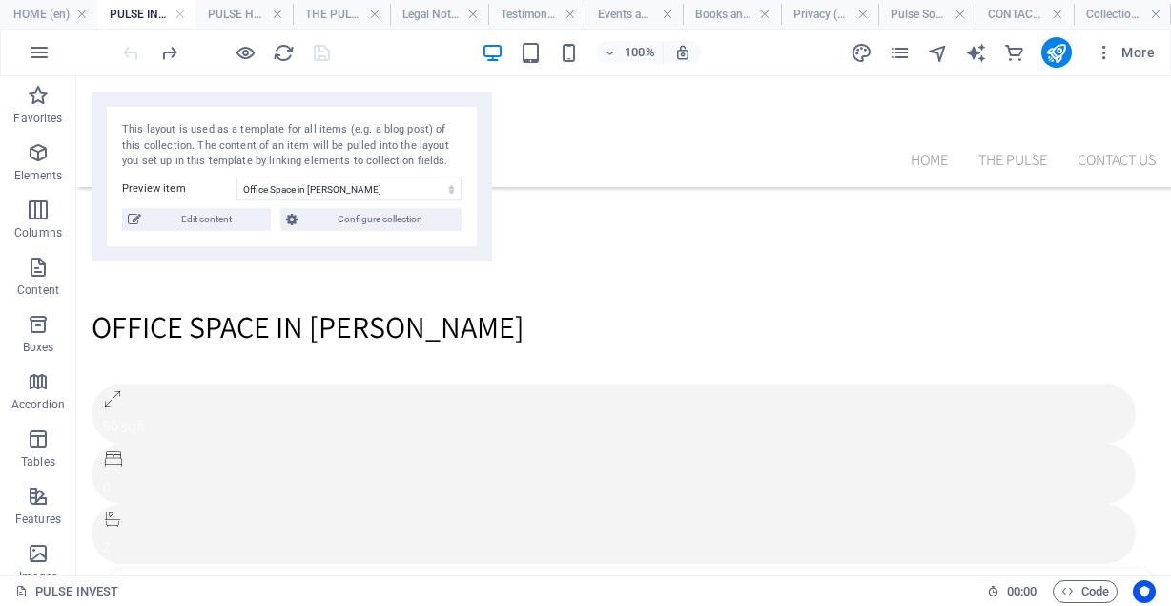
scroll to position [725, 0]
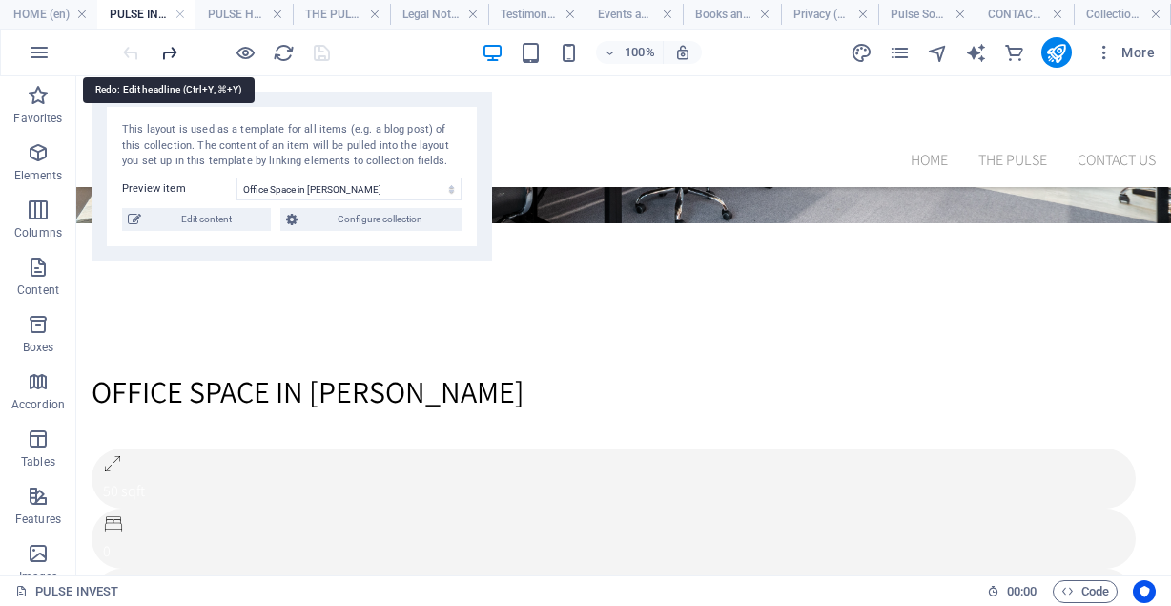
click at [165, 52] on icon "redo" at bounding box center [169, 53] width 22 height 22
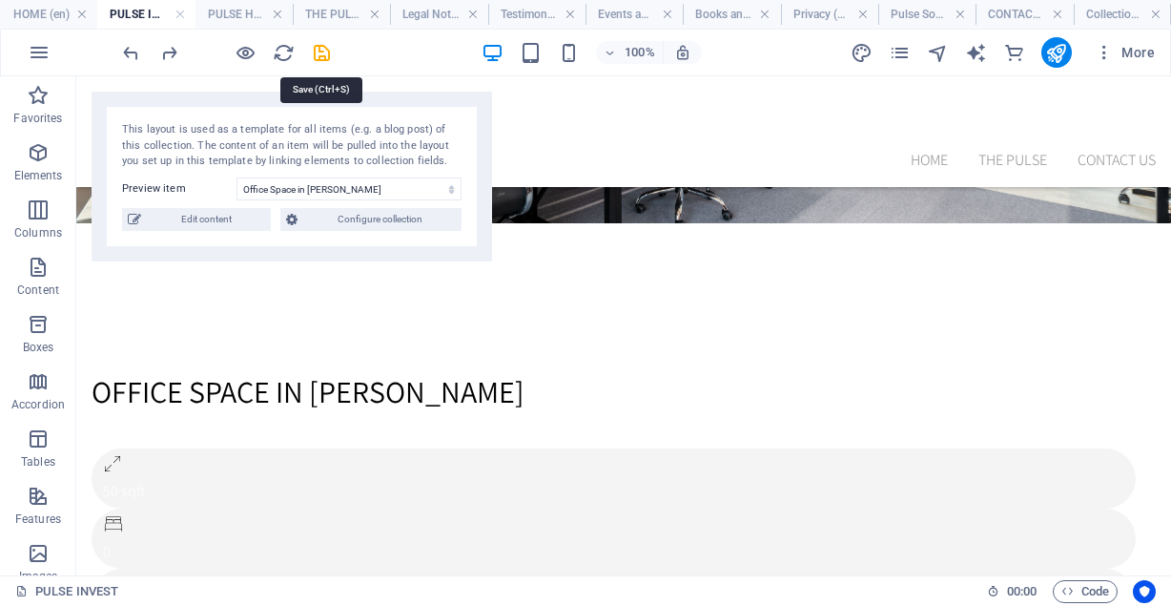
click at [318, 47] on icon "save" at bounding box center [322, 53] width 22 height 22
click at [329, 64] on div at bounding box center [226, 52] width 214 height 31
click at [320, 53] on div at bounding box center [226, 52] width 214 height 31
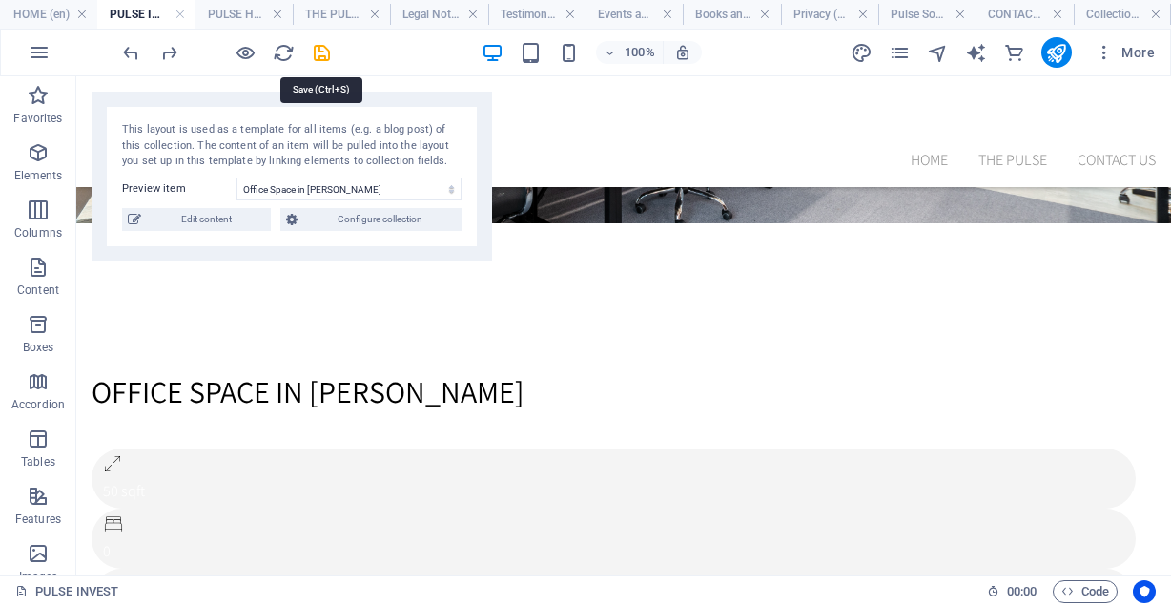
click at [320, 53] on div at bounding box center [226, 52] width 214 height 31
click at [320, 54] on div at bounding box center [226, 52] width 214 height 31
